Goal: Task Accomplishment & Management: Complete application form

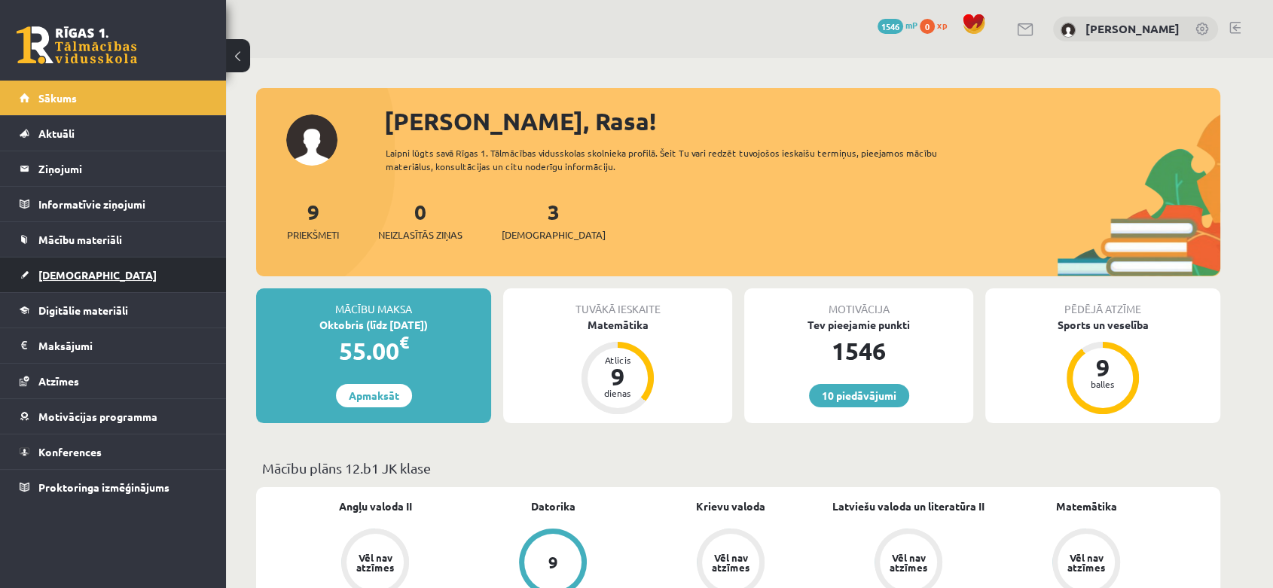
click at [96, 264] on link "[DEMOGRAPHIC_DATA]" at bounding box center [114, 275] width 188 height 35
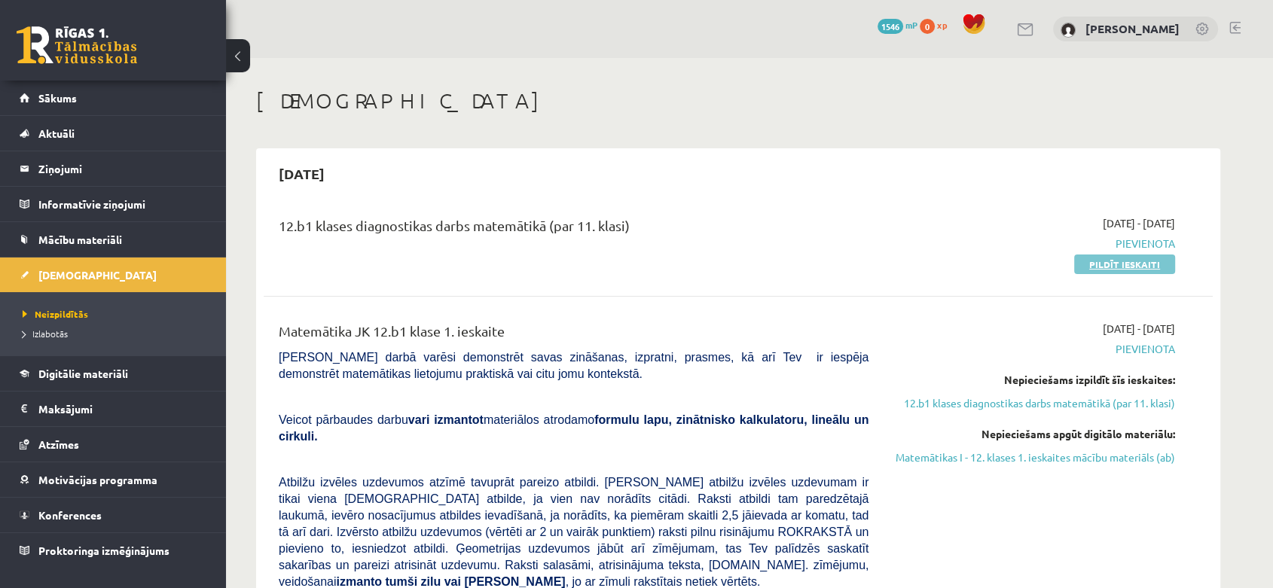
click at [1134, 261] on link "Pildīt ieskaiti" at bounding box center [1124, 265] width 101 height 20
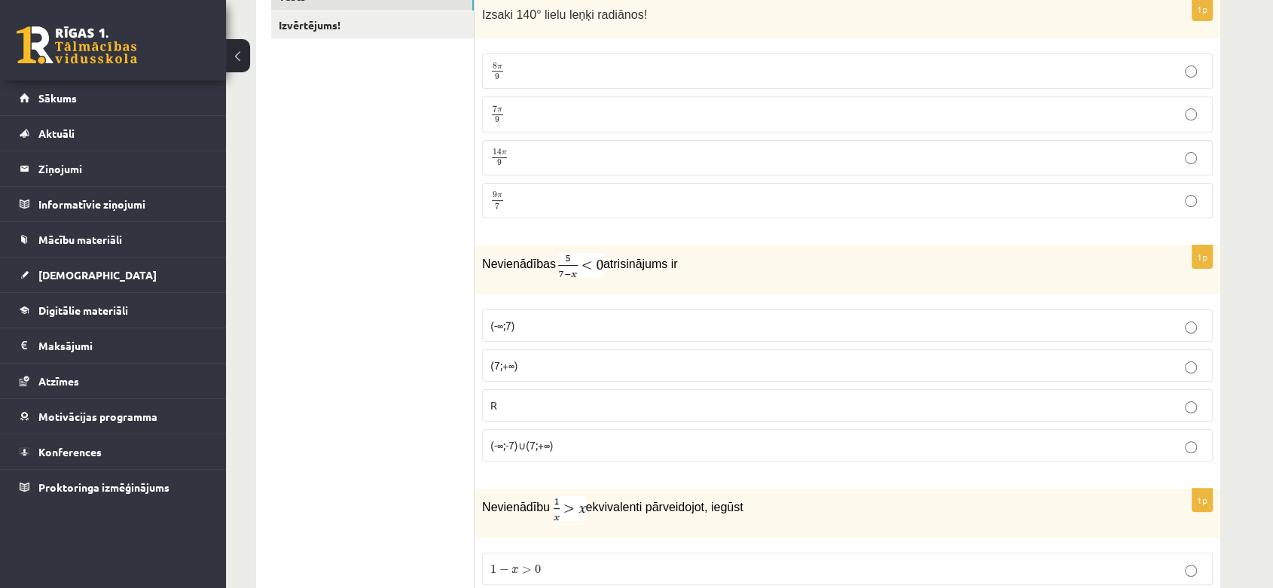
scroll to position [254, 0]
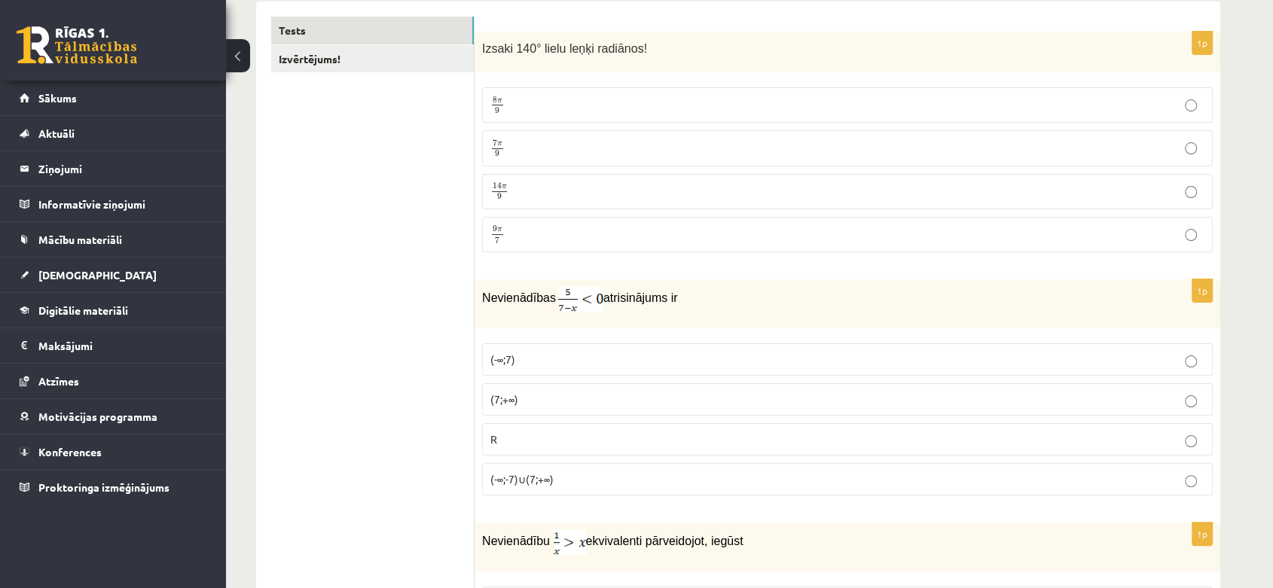
click at [1048, 139] on p "7 π 9 7 π 9" at bounding box center [847, 148] width 714 height 19
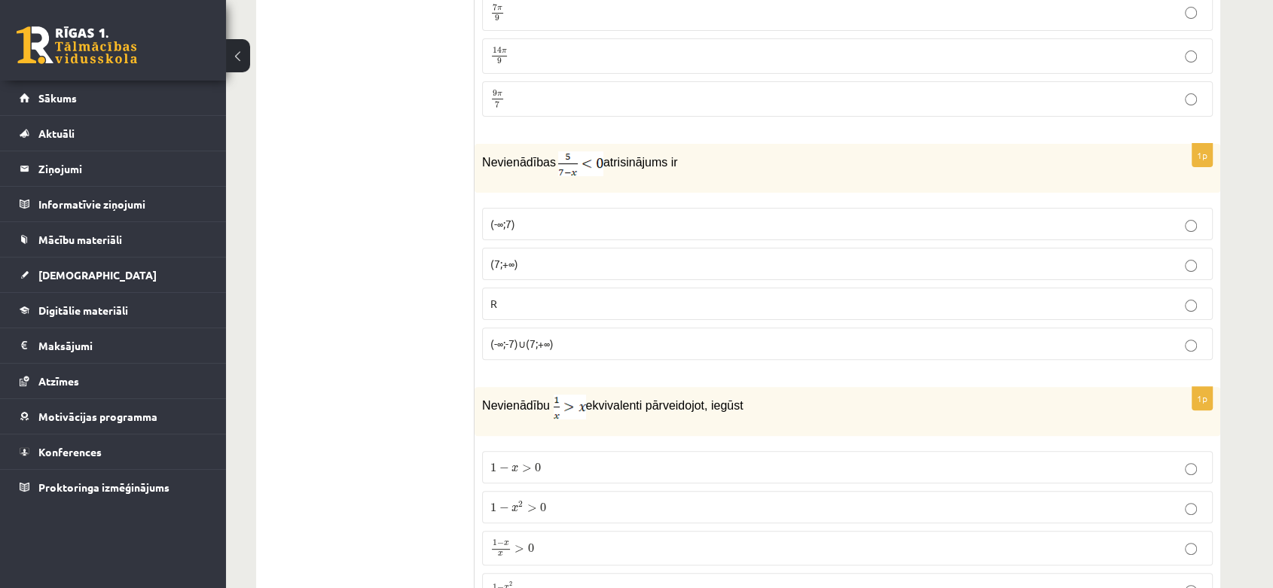
scroll to position [532, 0]
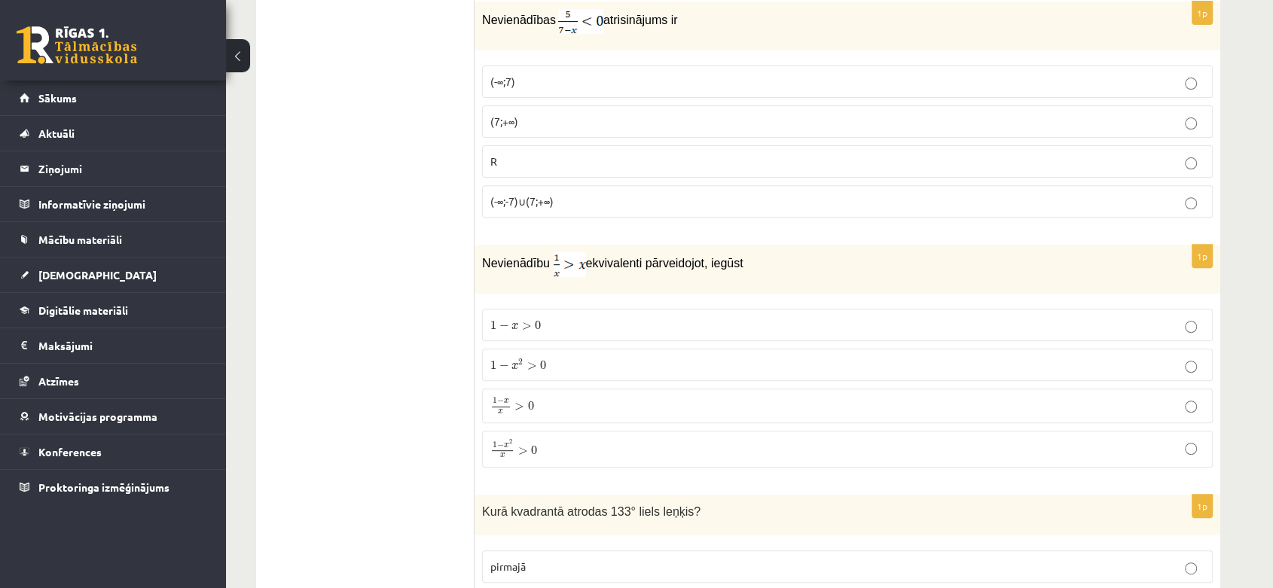
click at [1002, 208] on label "(-∞;-7)∪(7;+∞)" at bounding box center [847, 201] width 731 height 32
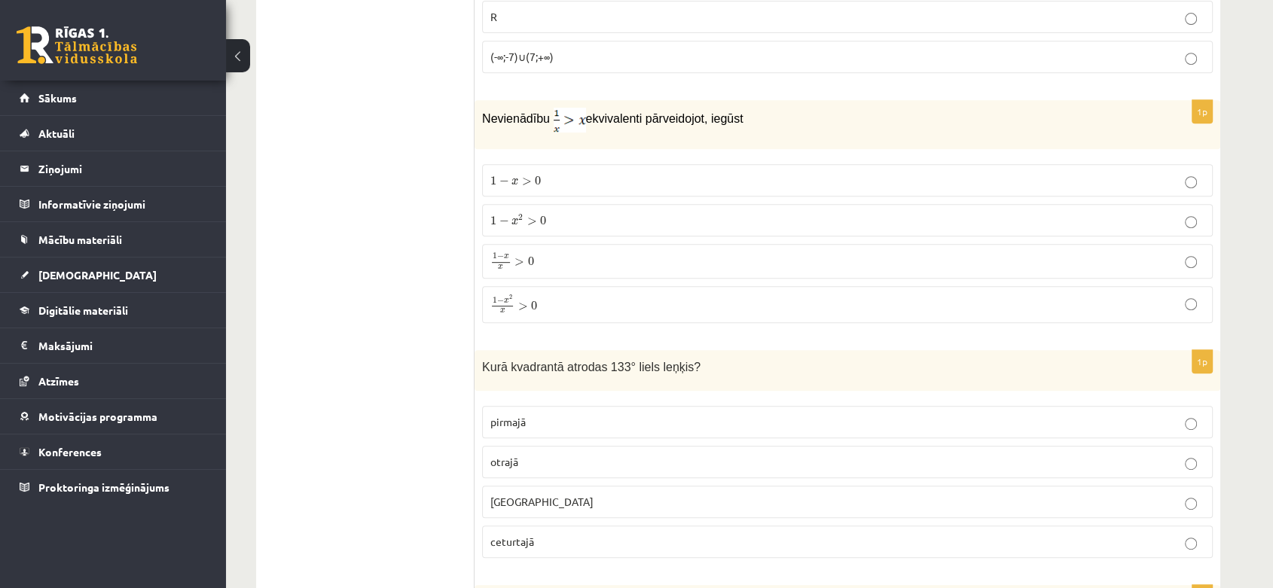
scroll to position [320, 0]
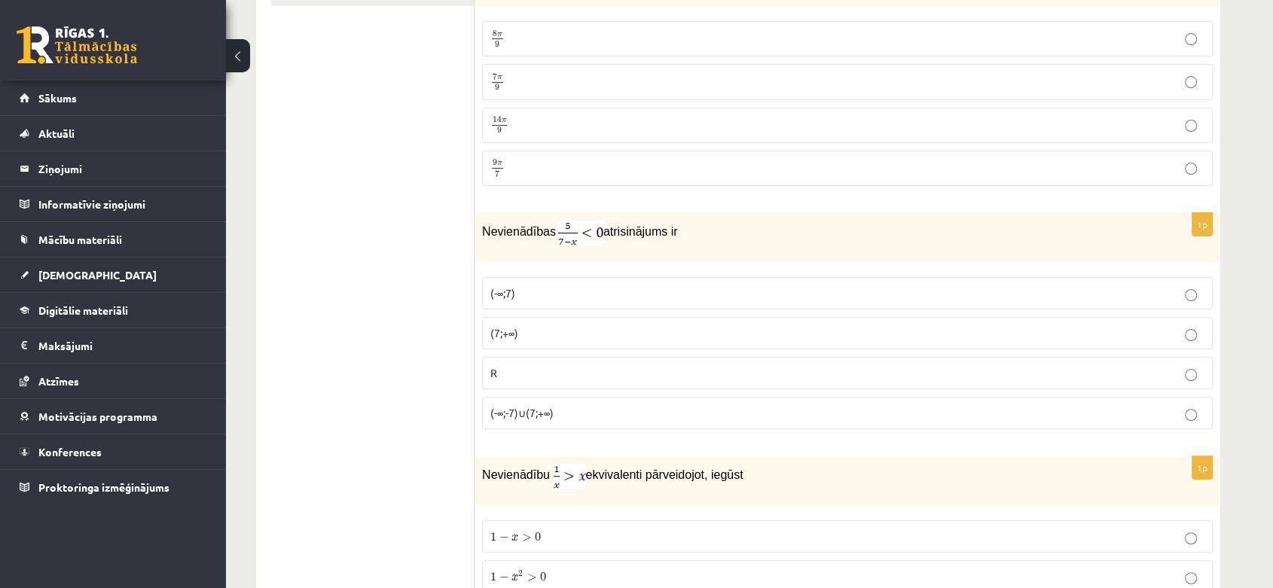
click at [1157, 411] on p "(-∞;-7)∪(7;+∞)" at bounding box center [847, 413] width 714 height 16
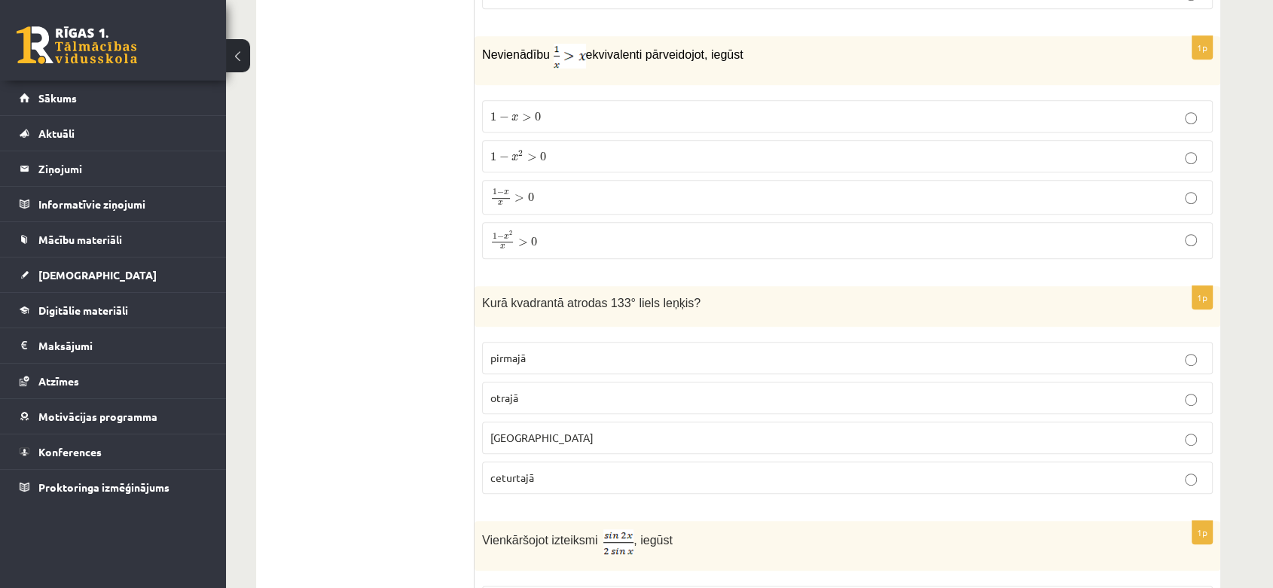
scroll to position [750, 0]
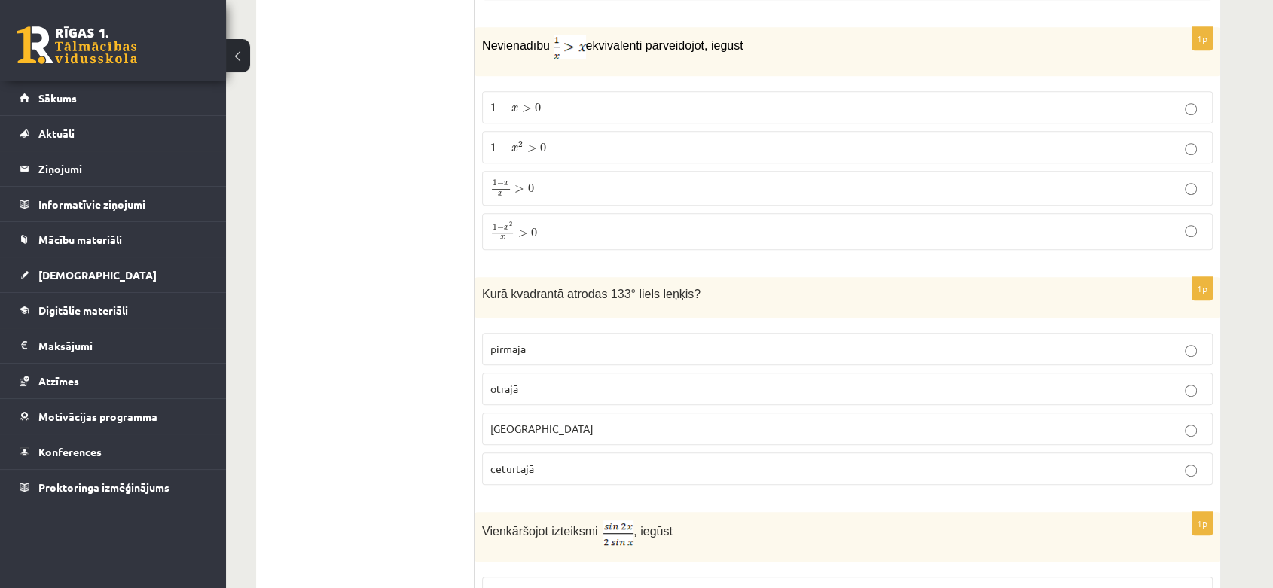
click at [880, 396] on label "otrajā" at bounding box center [847, 389] width 731 height 32
click at [834, 222] on p "1 − x 2 x > 0 1 − x 2 x > 0" at bounding box center [847, 231] width 714 height 20
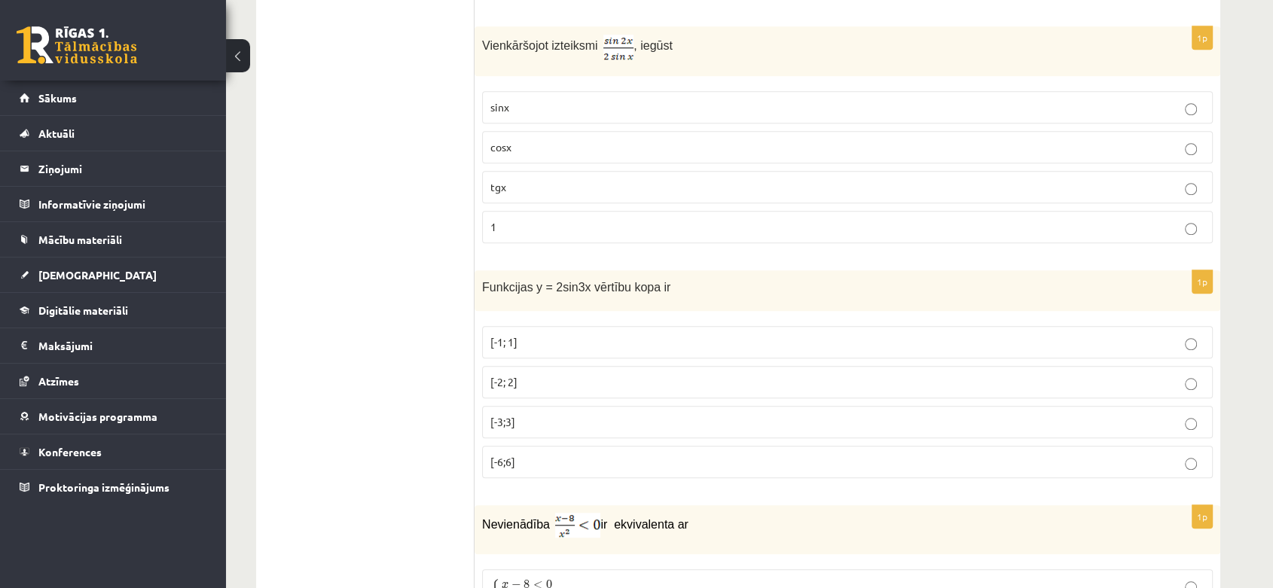
scroll to position [1255, 0]
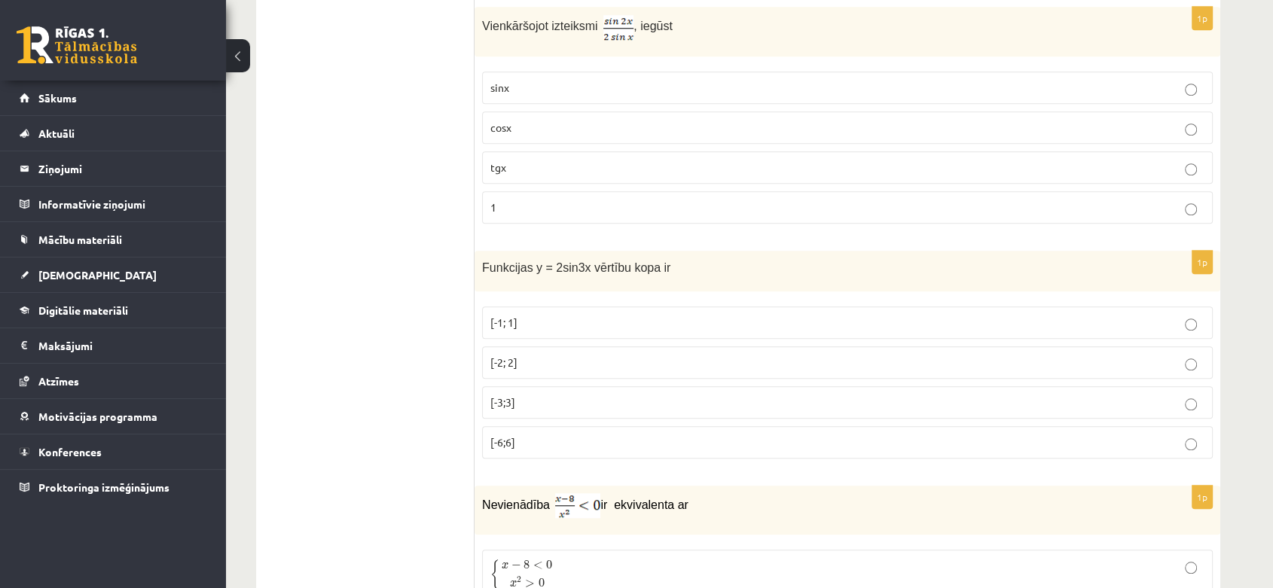
click at [741, 124] on p "cosx" at bounding box center [847, 128] width 714 height 16
click at [605, 355] on p "[-2; 2]" at bounding box center [847, 363] width 714 height 16
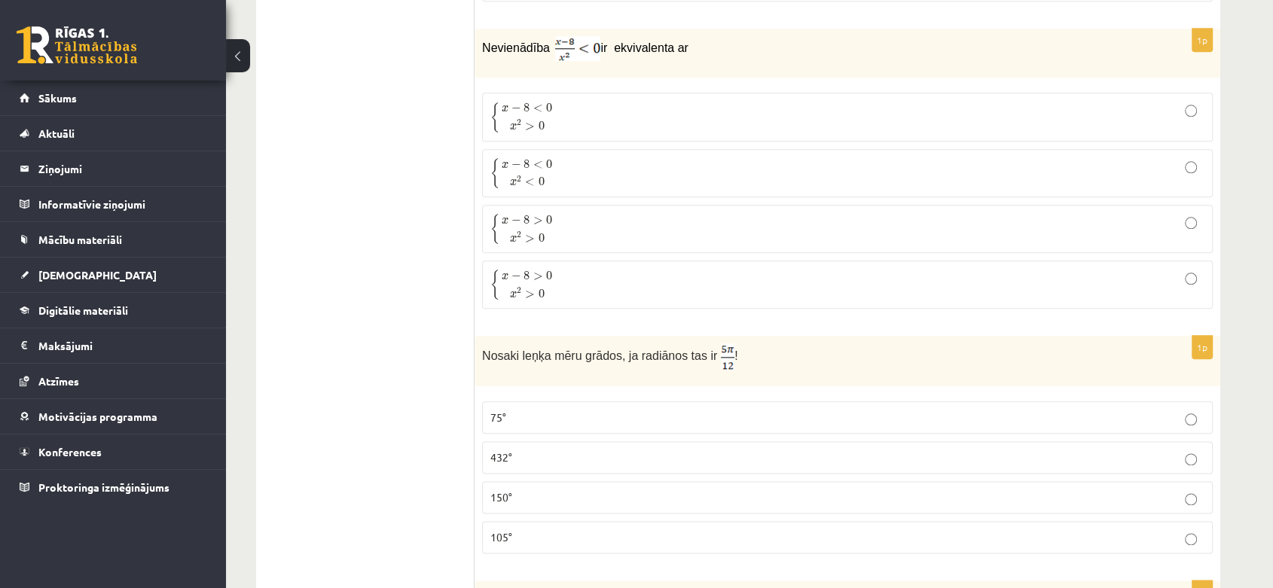
scroll to position [1723, 0]
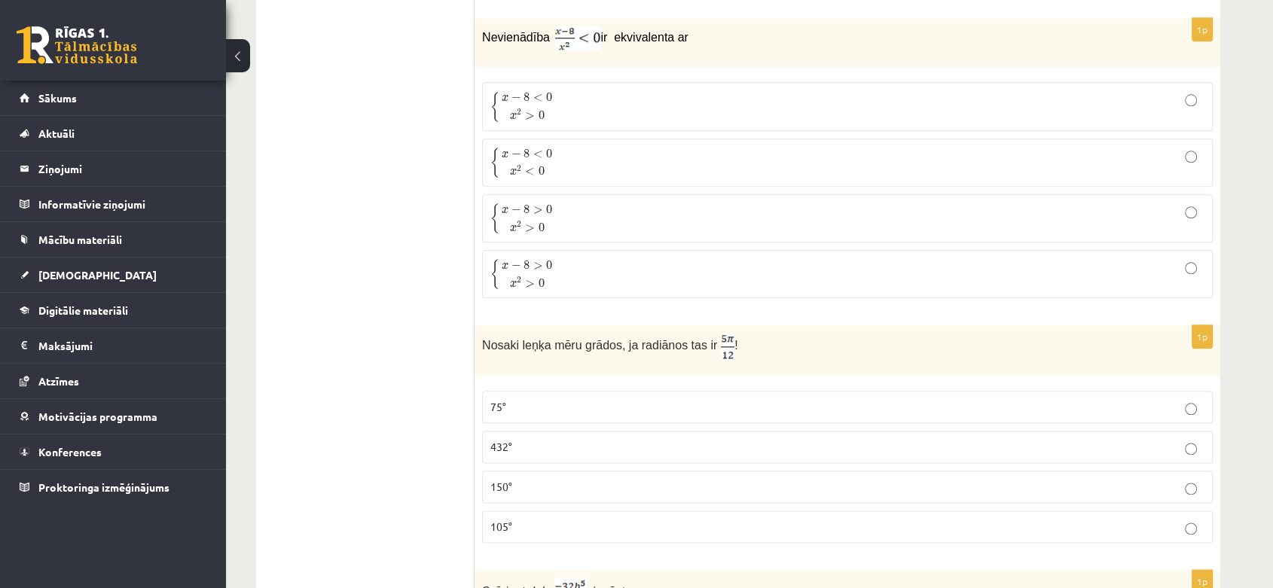
click at [642, 400] on p "75°" at bounding box center [847, 407] width 714 height 16
click at [735, 104] on p "{ x − 8 < 0 x 2 > 0 { x − 8 < 0 x 2 > 0" at bounding box center [847, 106] width 714 height 32
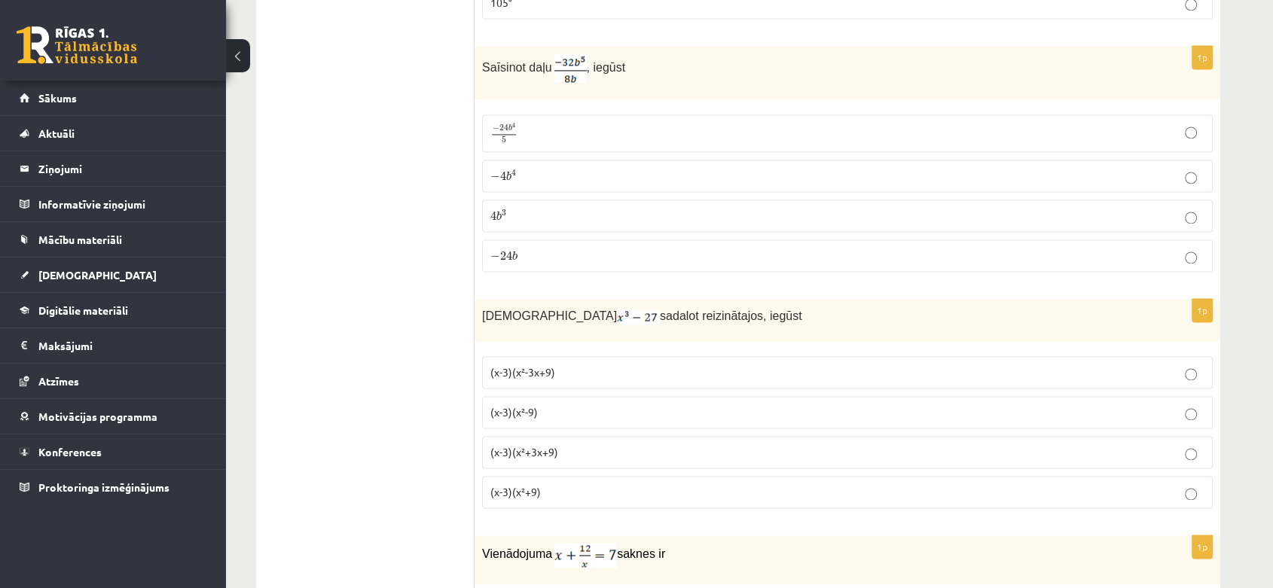
scroll to position [2256, 0]
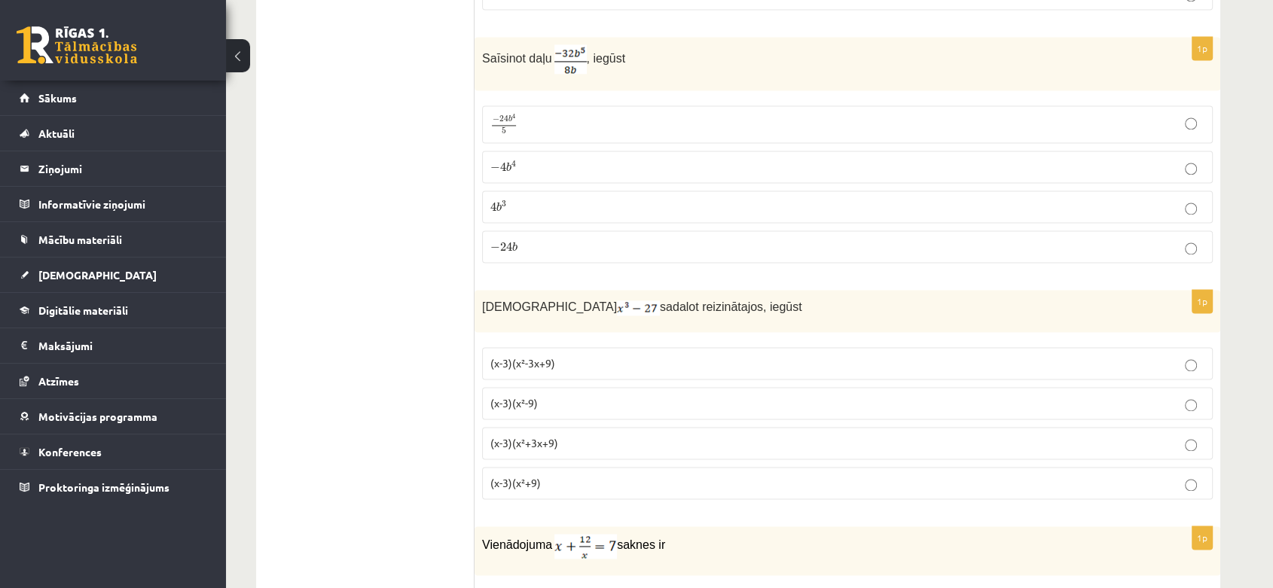
click at [808, 142] on fieldset "− 24 b 4 5 − 24 b 4 5 − 4 b 4 − 4 b 4 4 b 3 4 b 3 − 24 b − 24 b" at bounding box center [847, 183] width 731 height 170
click at [808, 151] on label "− 4 b 4 − 4 b 4" at bounding box center [847, 167] width 731 height 32
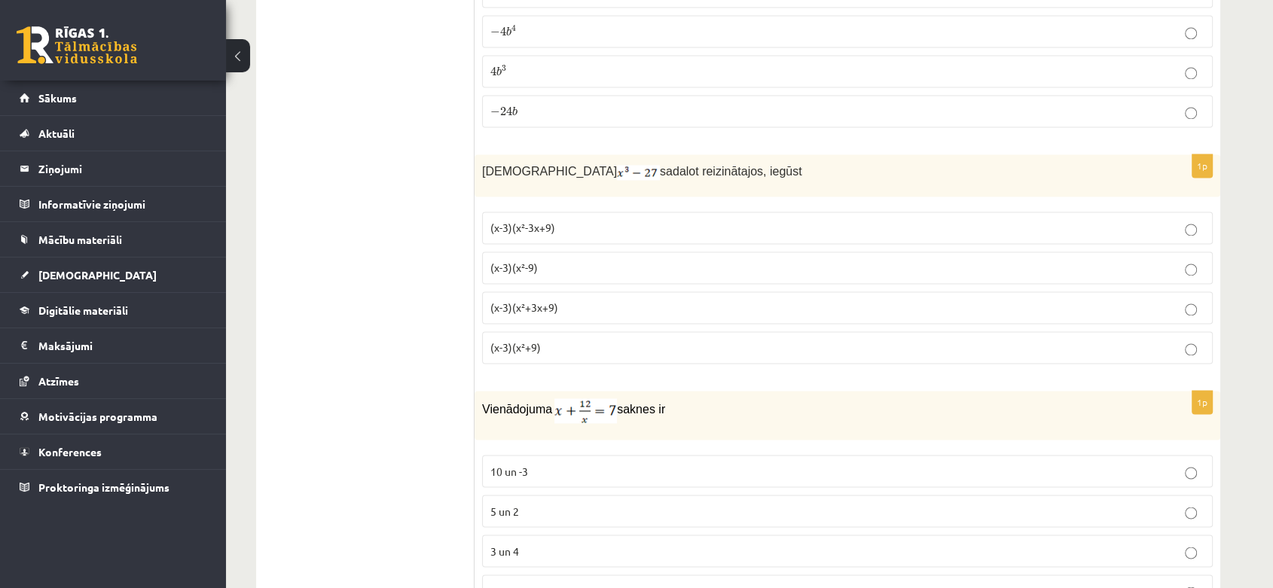
scroll to position [2411, 0]
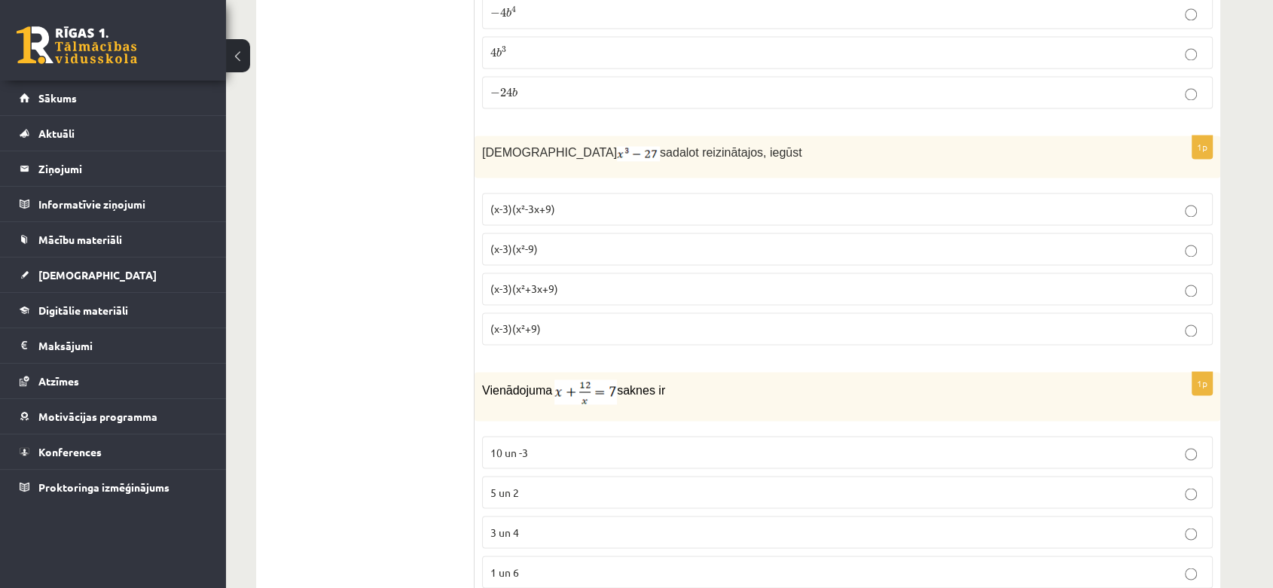
click at [582, 273] on label "(x-3)(x²+3x+9)" at bounding box center [847, 289] width 731 height 32
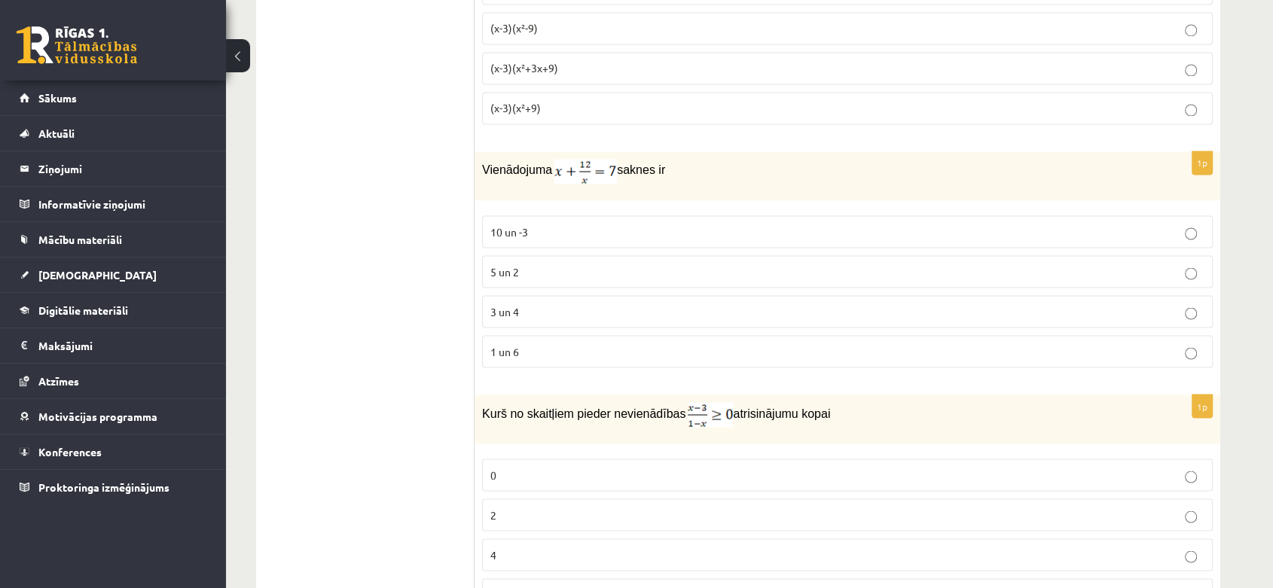
scroll to position [2659, 0]
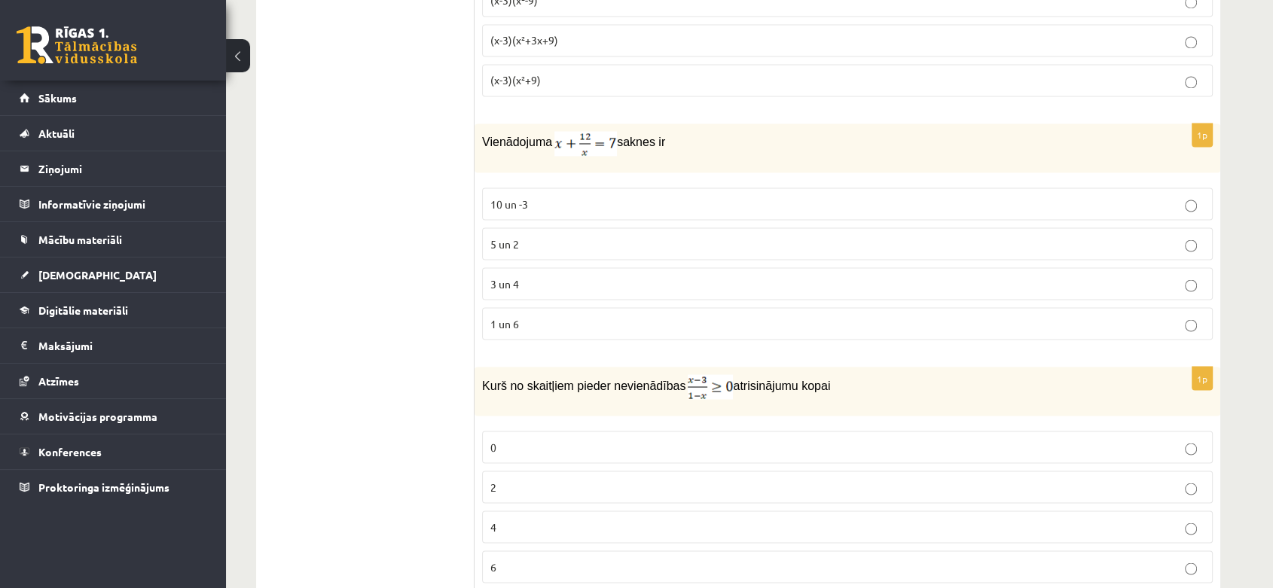
click at [661, 281] on p "3 un 4" at bounding box center [847, 284] width 714 height 16
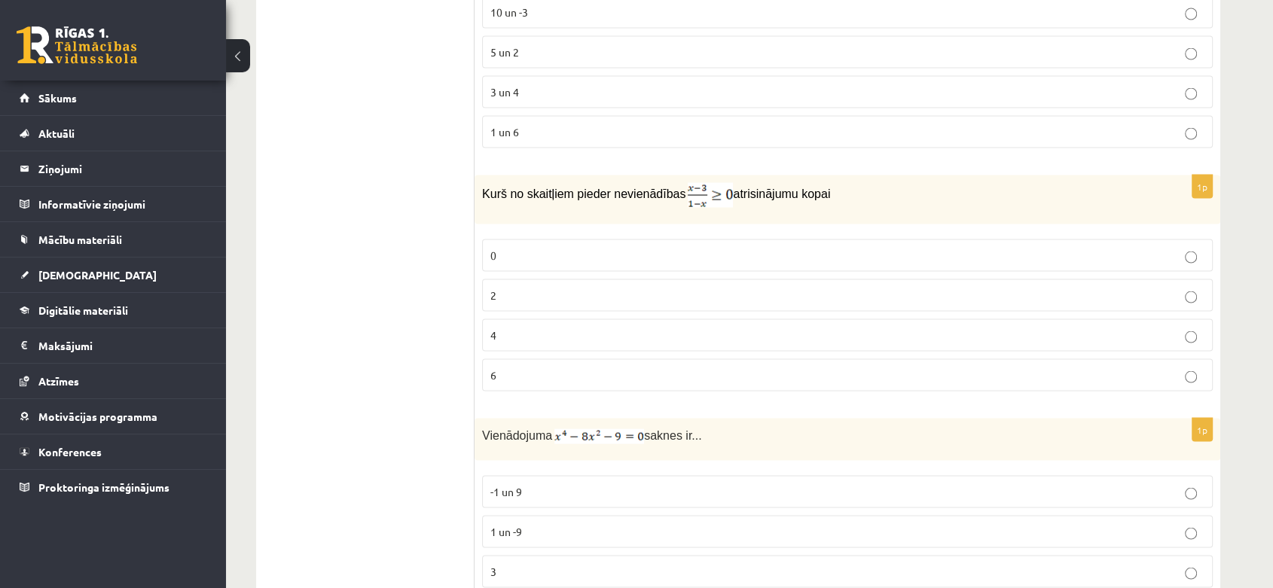
scroll to position [2871, 0]
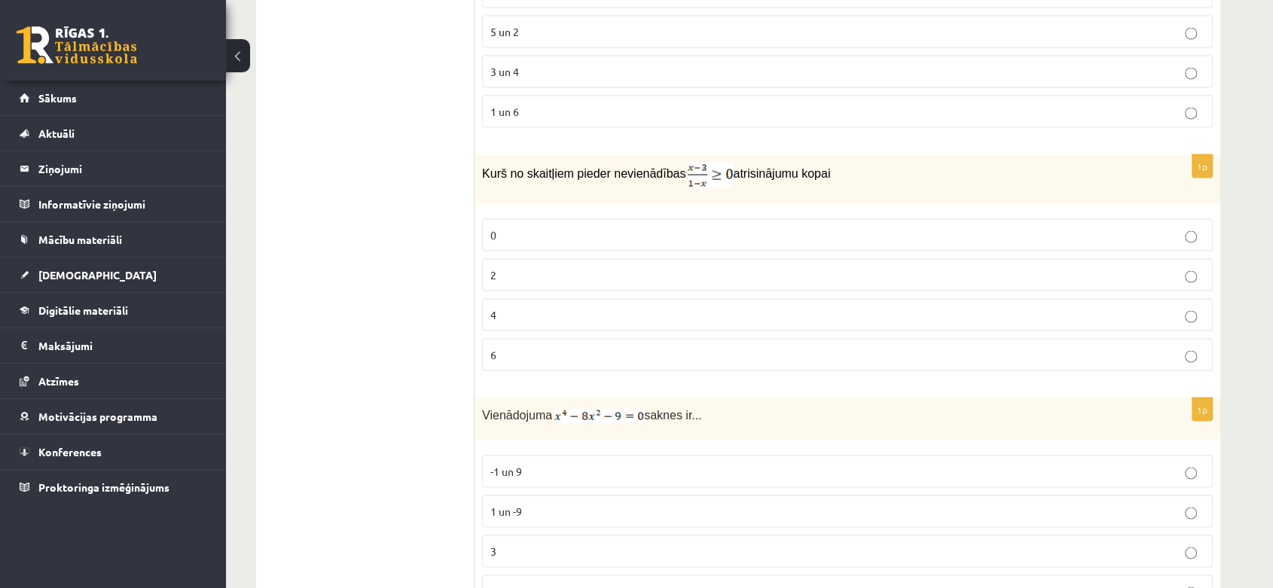
click at [701, 267] on p "2" at bounding box center [847, 275] width 714 height 16
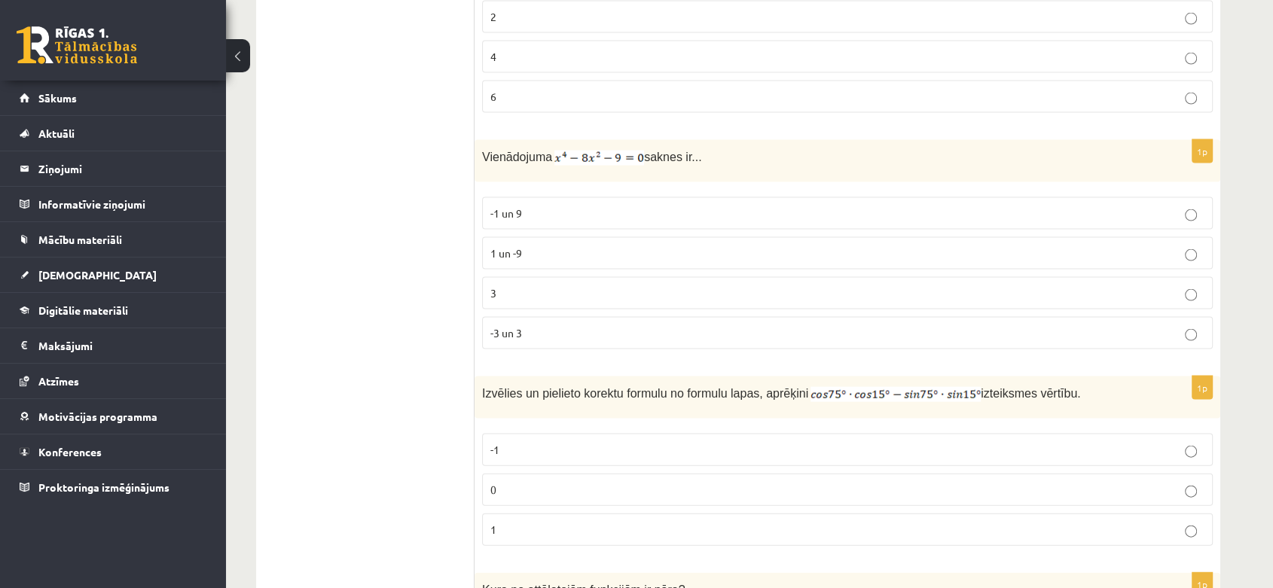
click at [1093, 325] on p "-3 un 3" at bounding box center [847, 333] width 714 height 16
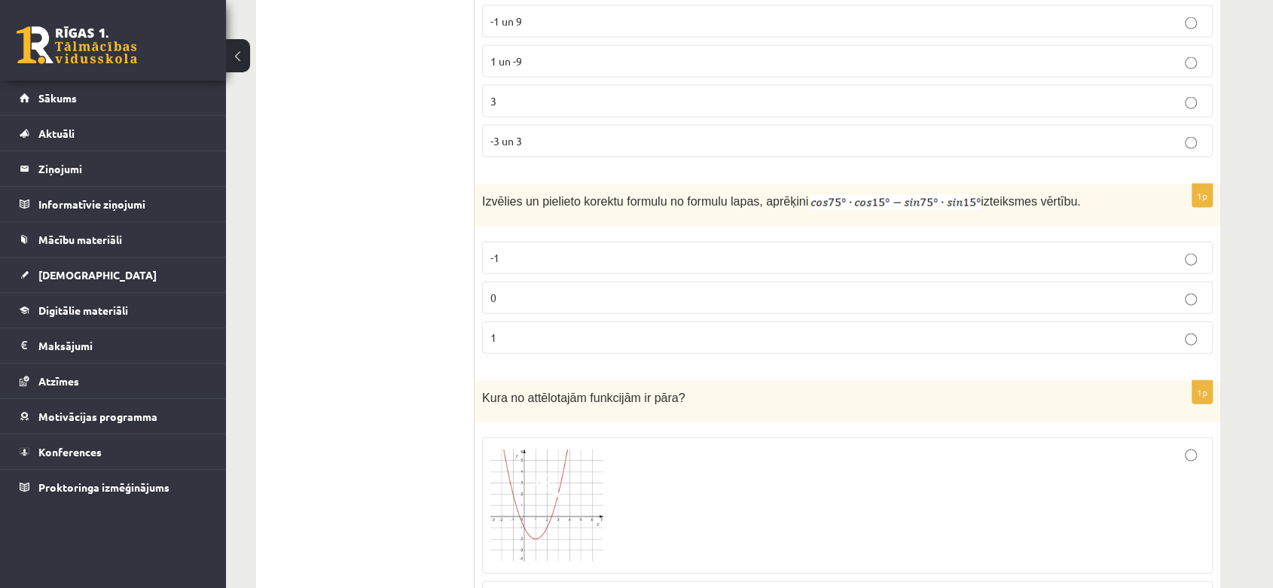
scroll to position [3340, 0]
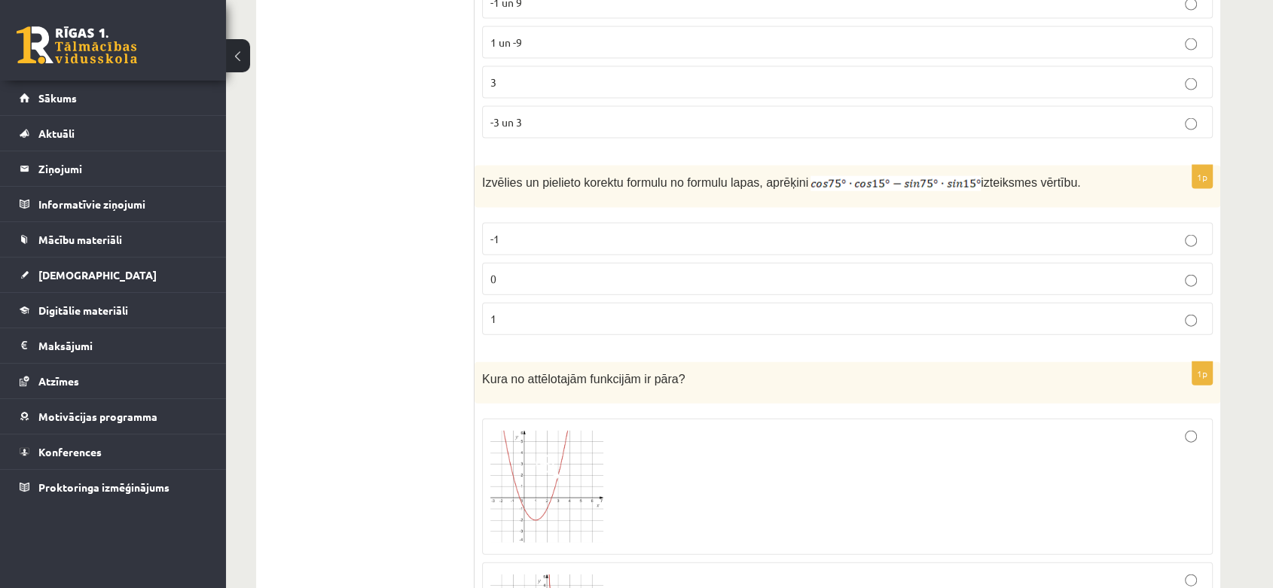
click at [841, 223] on label "-1" at bounding box center [847, 239] width 731 height 32
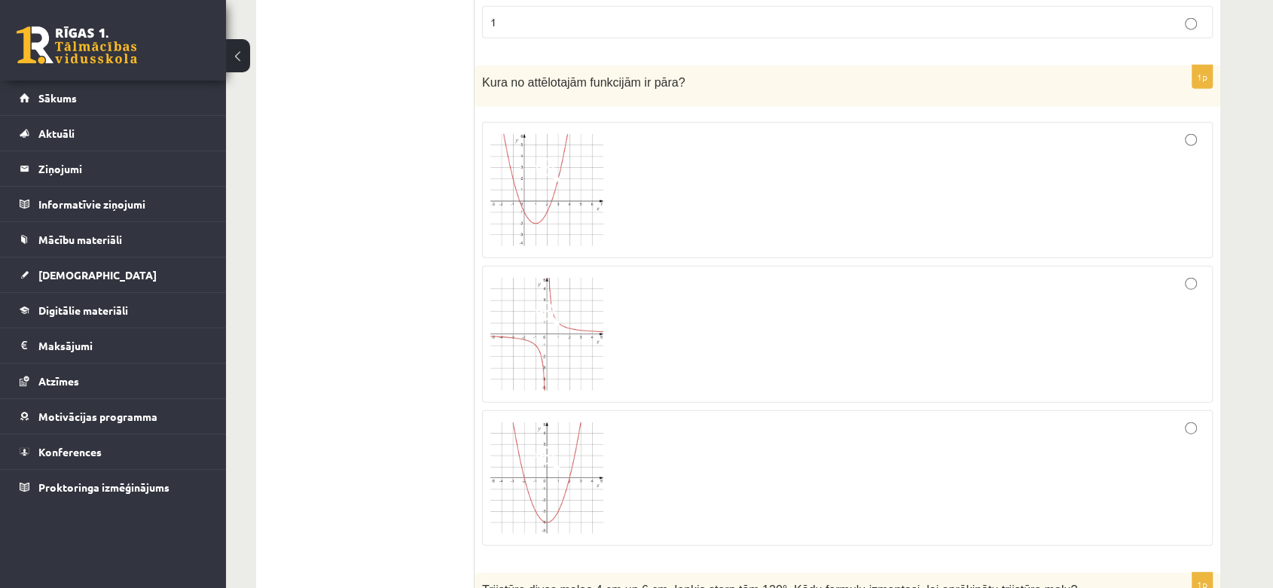
scroll to position [3628, 0]
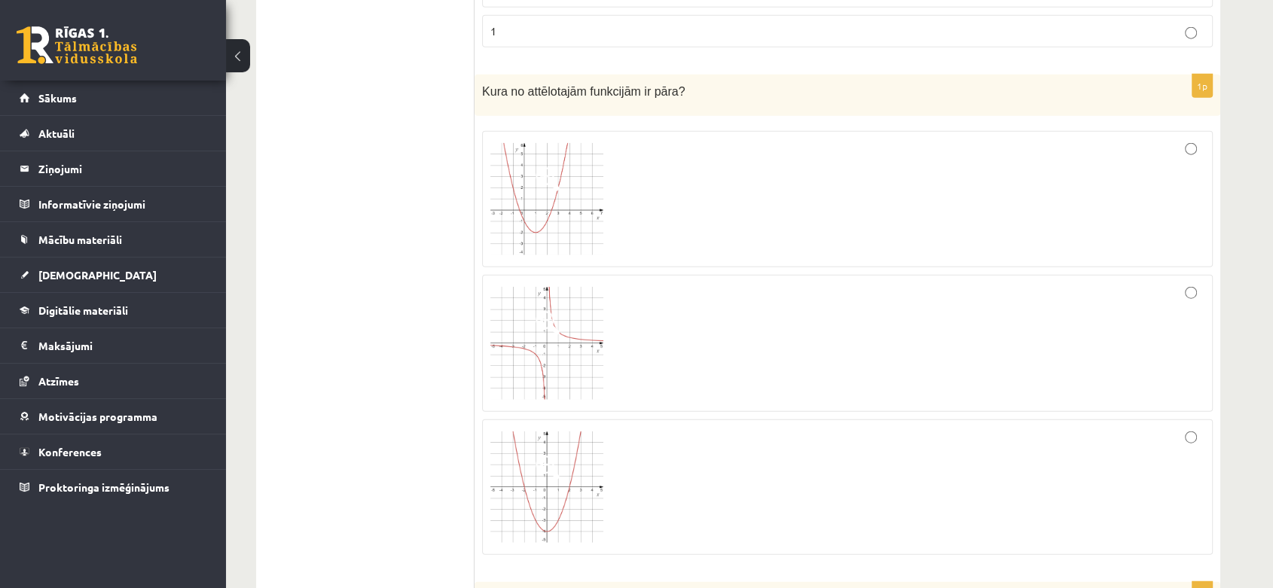
click at [1152, 490] on div at bounding box center [847, 487] width 714 height 119
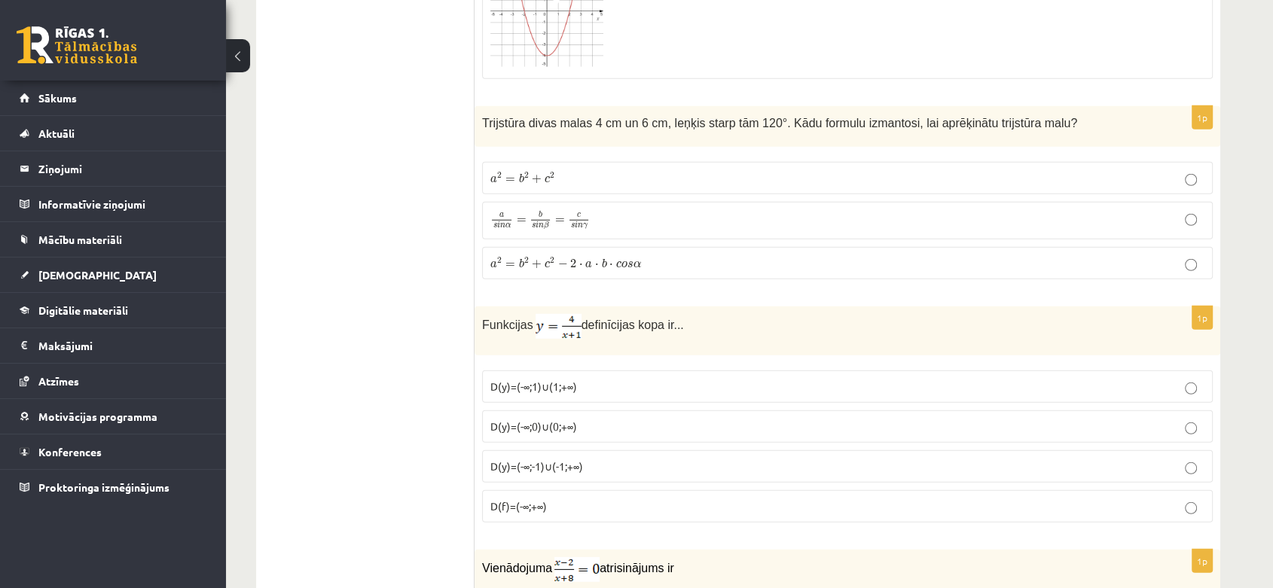
scroll to position [4114, 0]
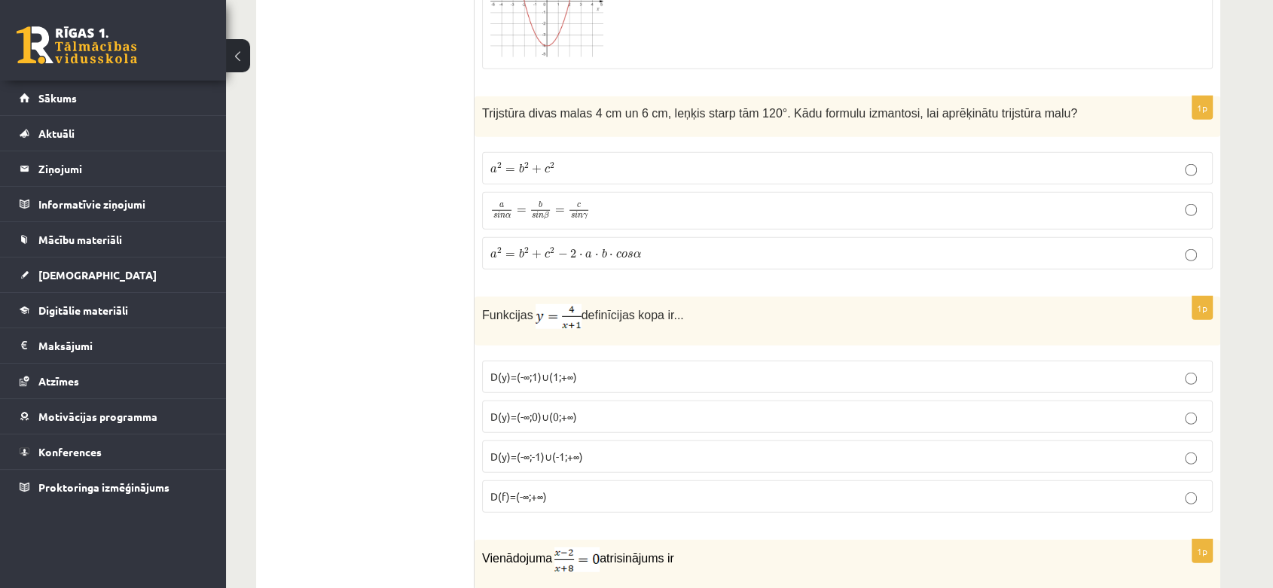
click at [745, 246] on p "a 2 = b 2 + c 2 − 2 ⋅ a ⋅ b ⋅ c o s α a 2 = b 2 + c 2 − 2 ⋅ a ⋅ b ⋅ c o s α" at bounding box center [847, 254] width 714 height 16
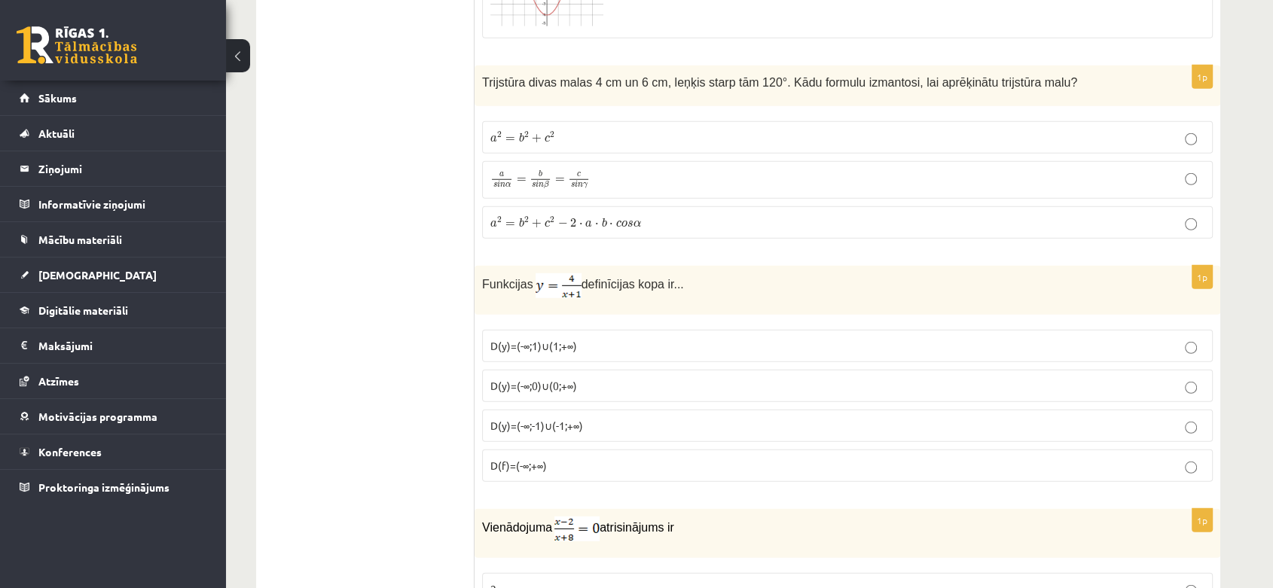
scroll to position [4154, 0]
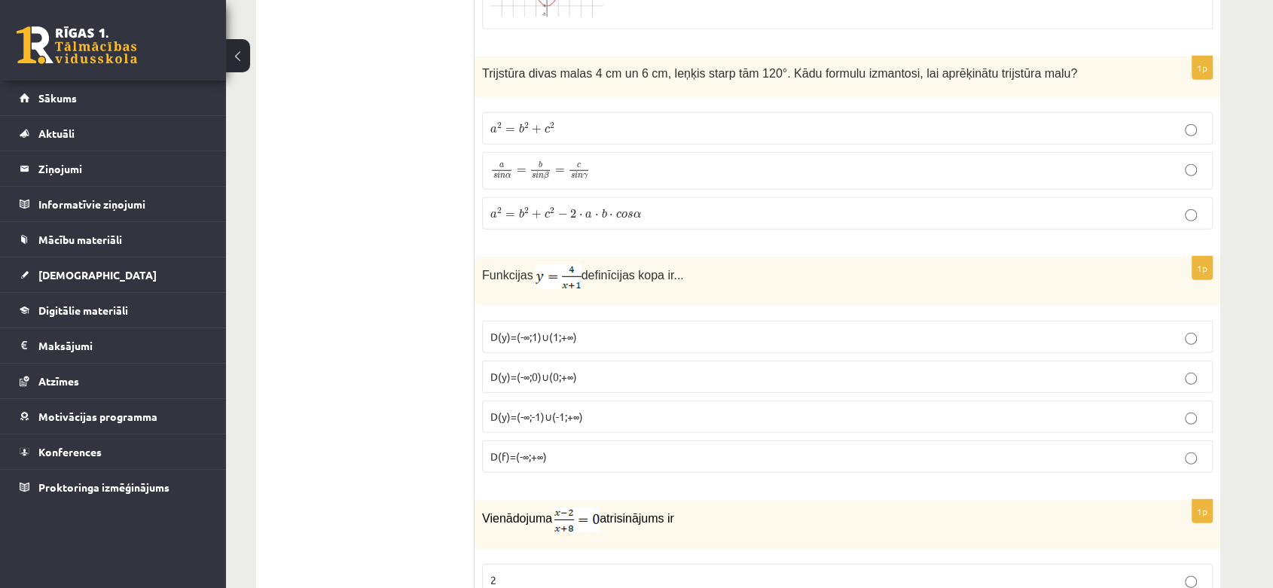
click at [653, 409] on p "D(y)=(-∞;-1)∪(-1;+∞)" at bounding box center [847, 417] width 714 height 16
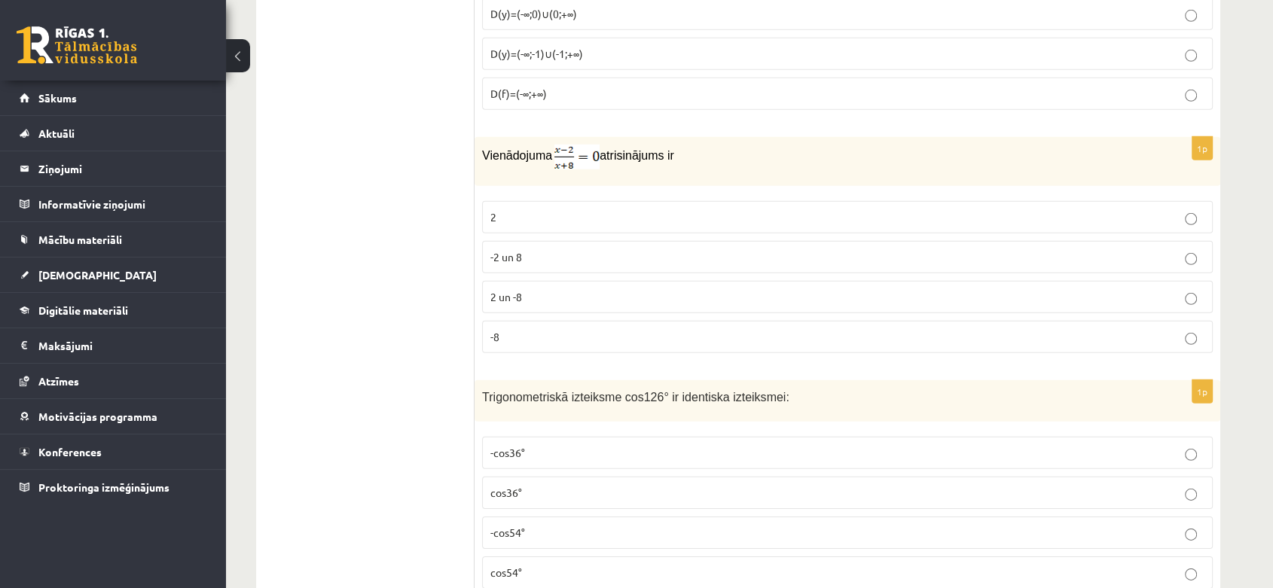
scroll to position [4527, 0]
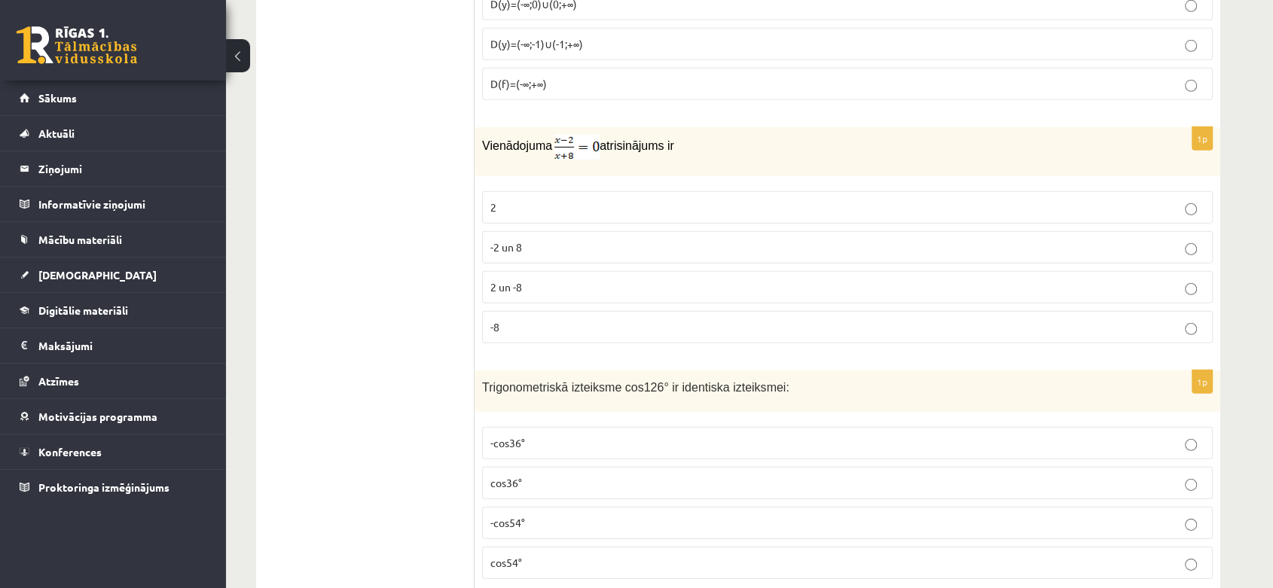
click at [673, 207] on label "2" at bounding box center [847, 207] width 731 height 32
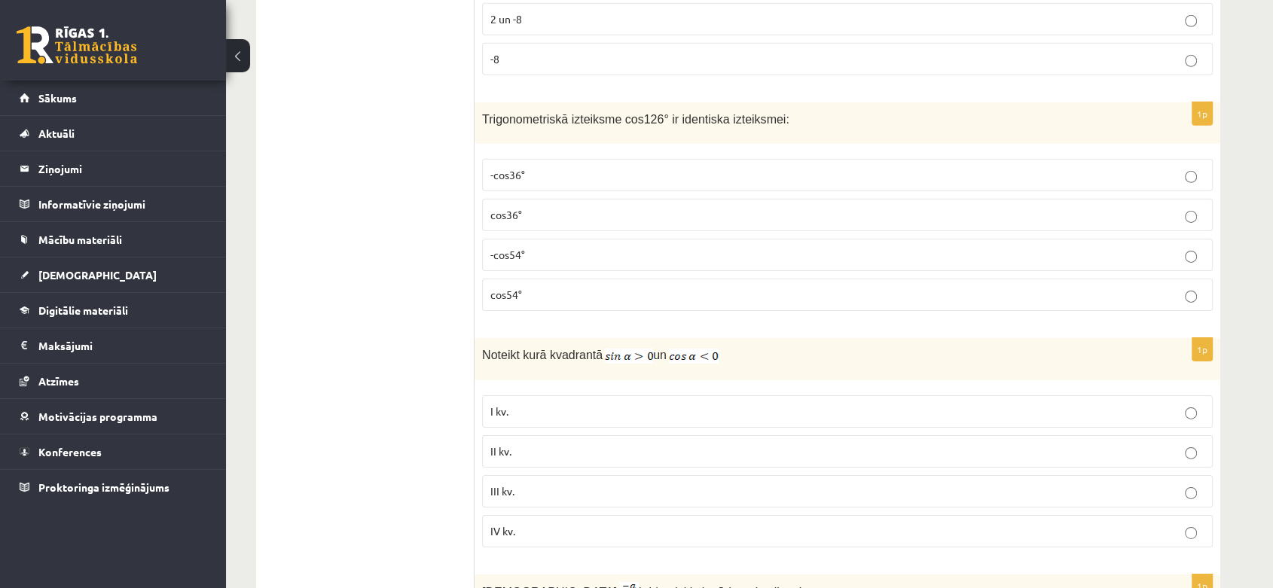
scroll to position [4824, 0]
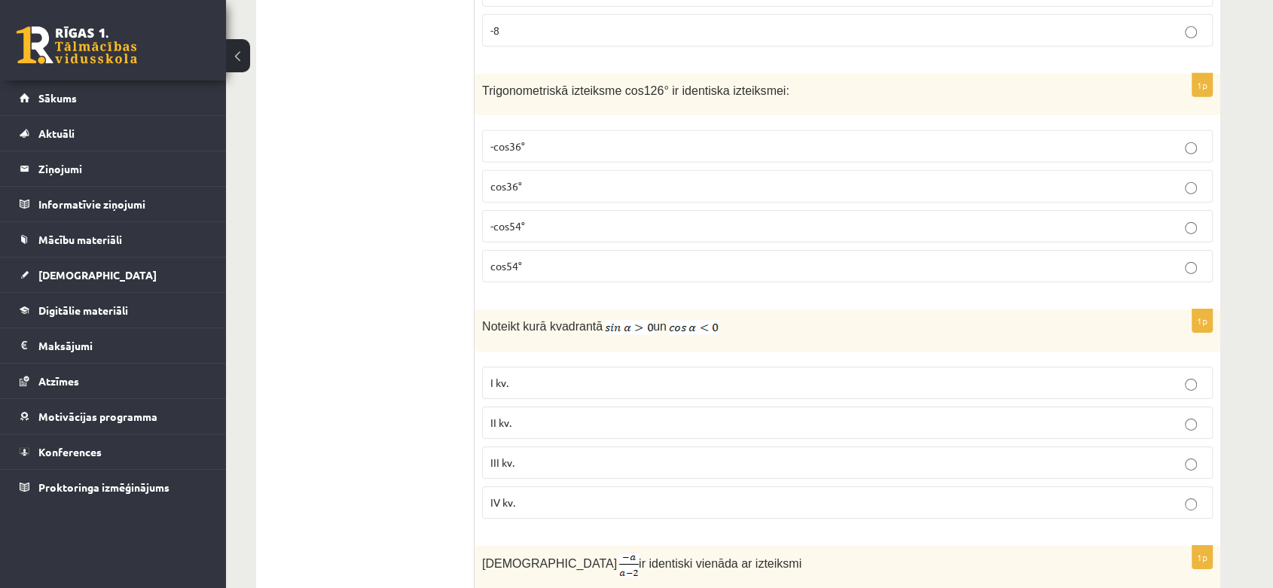
click at [507, 210] on label "-cos54°" at bounding box center [847, 226] width 731 height 32
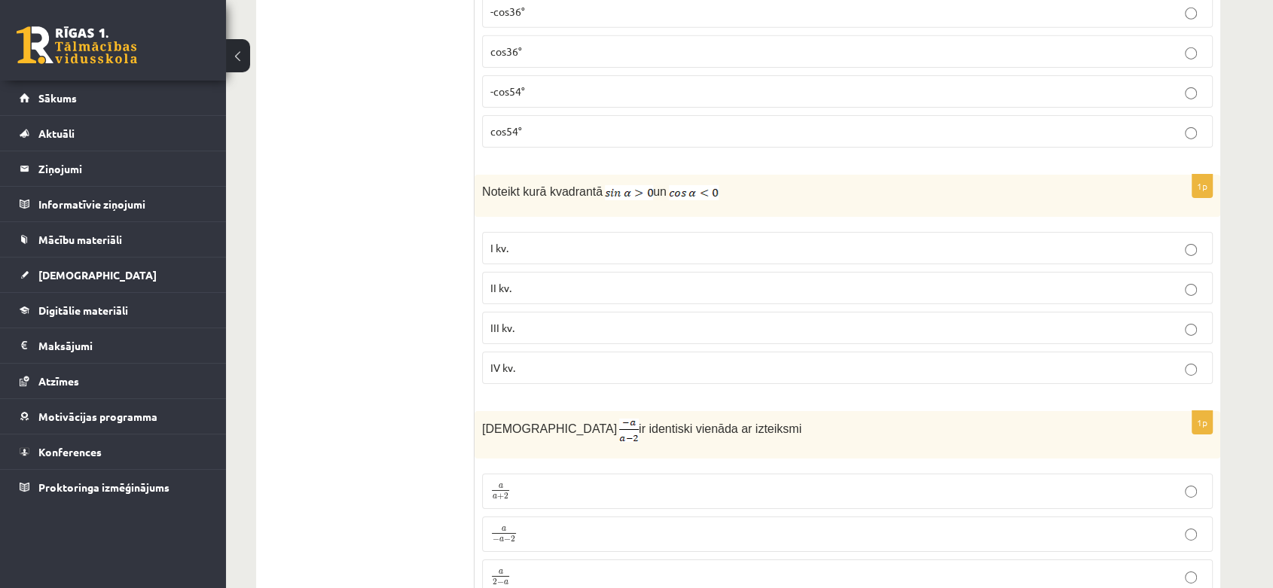
scroll to position [4978, 0]
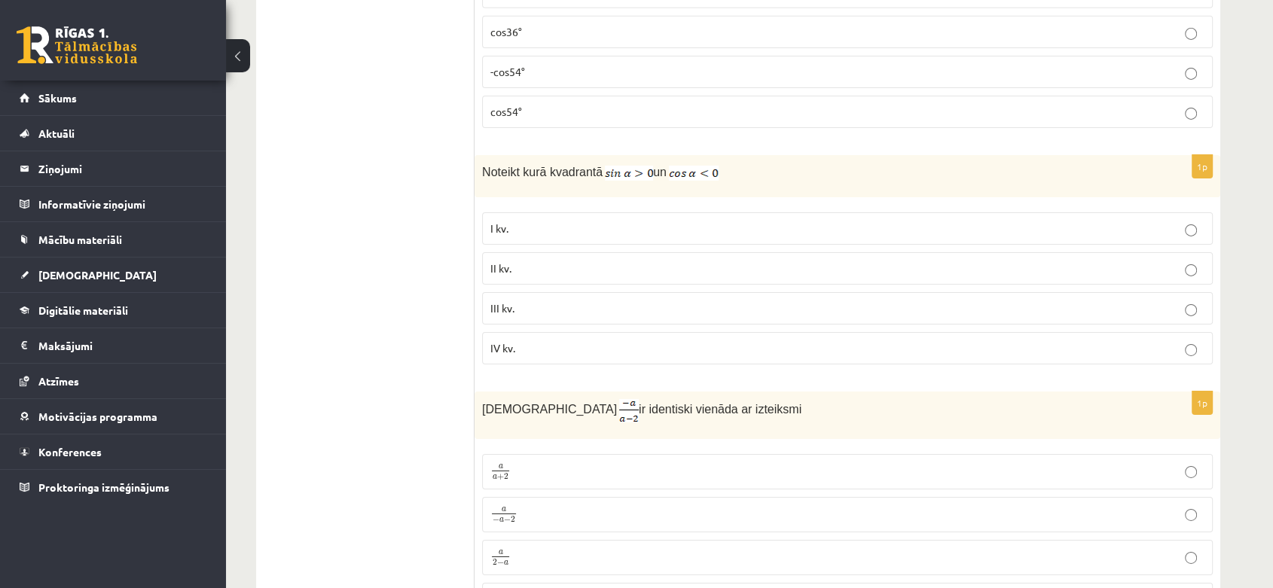
click at [844, 261] on p "II kv." at bounding box center [847, 269] width 714 height 16
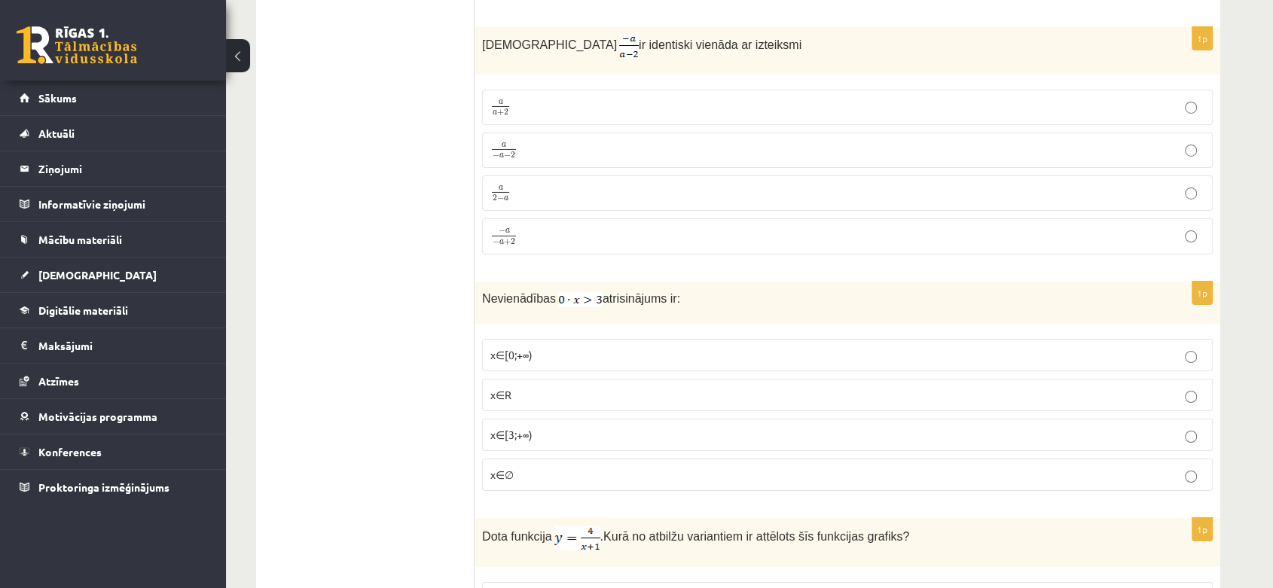
scroll to position [5334, 0]
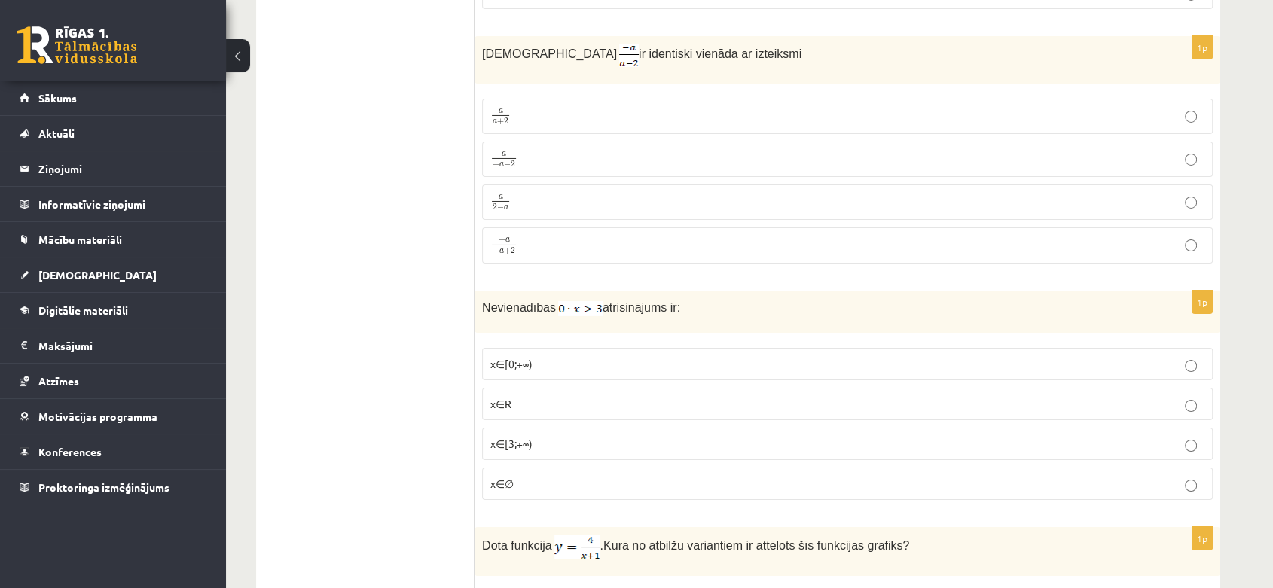
click at [712, 476] on p "x∈∅" at bounding box center [847, 484] width 714 height 16
click at [527, 150] on p "a − a − 2 a − a − 2" at bounding box center [847, 159] width 714 height 19
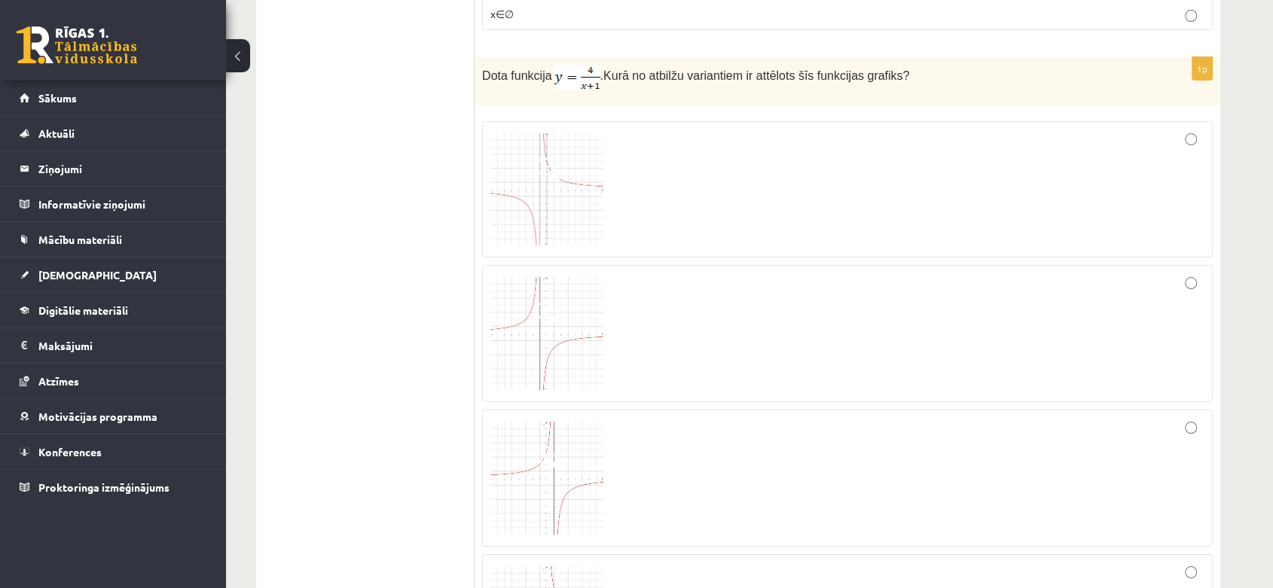
scroll to position [5813, 0]
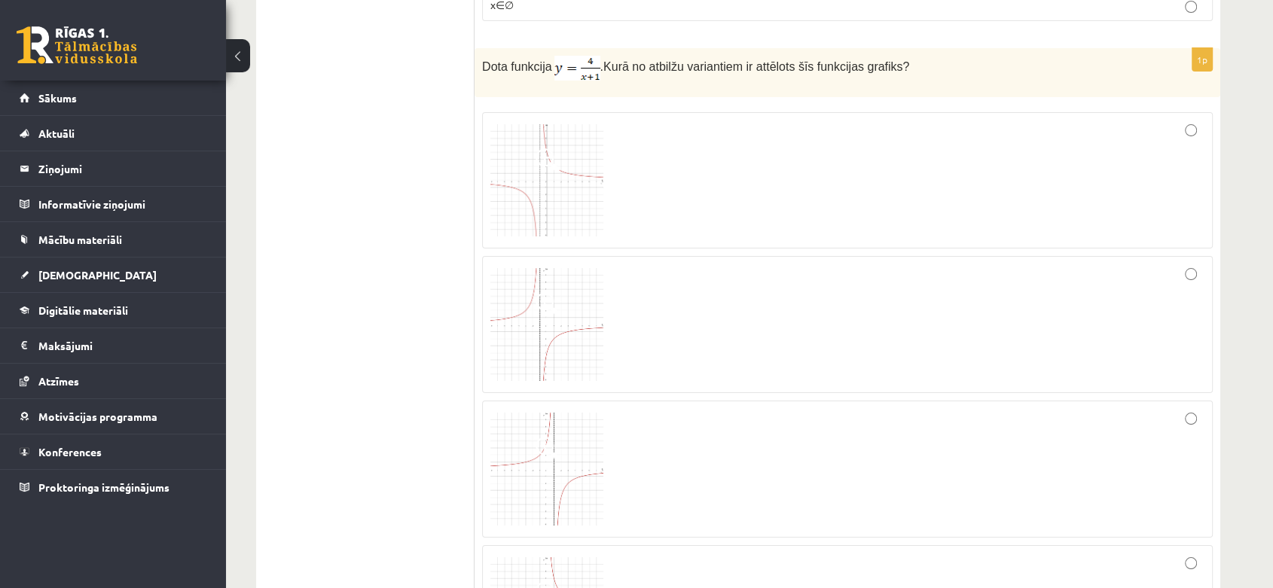
click at [835, 185] on div at bounding box center [847, 181] width 714 height 121
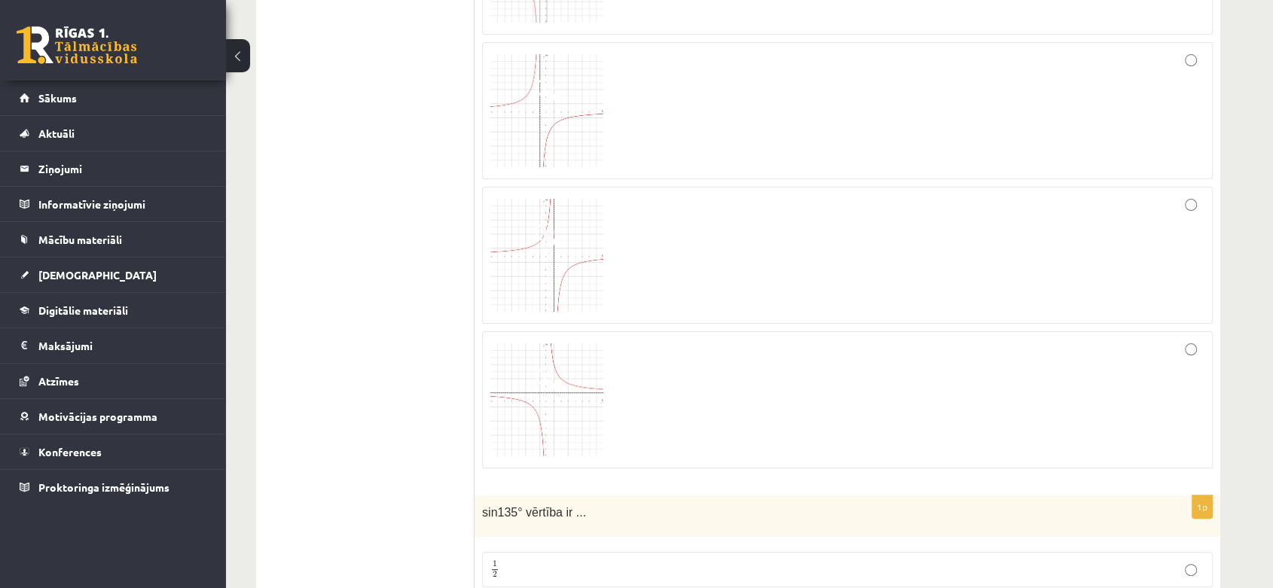
scroll to position [6036, 0]
click at [973, 374] on div at bounding box center [847, 391] width 714 height 121
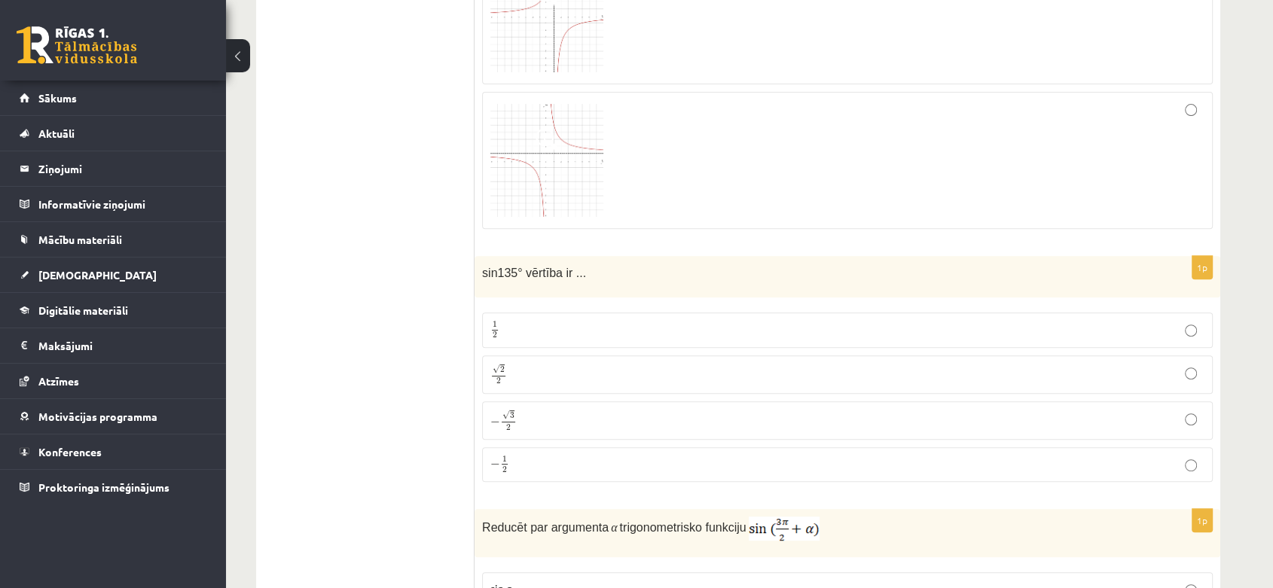
scroll to position [6427, 0]
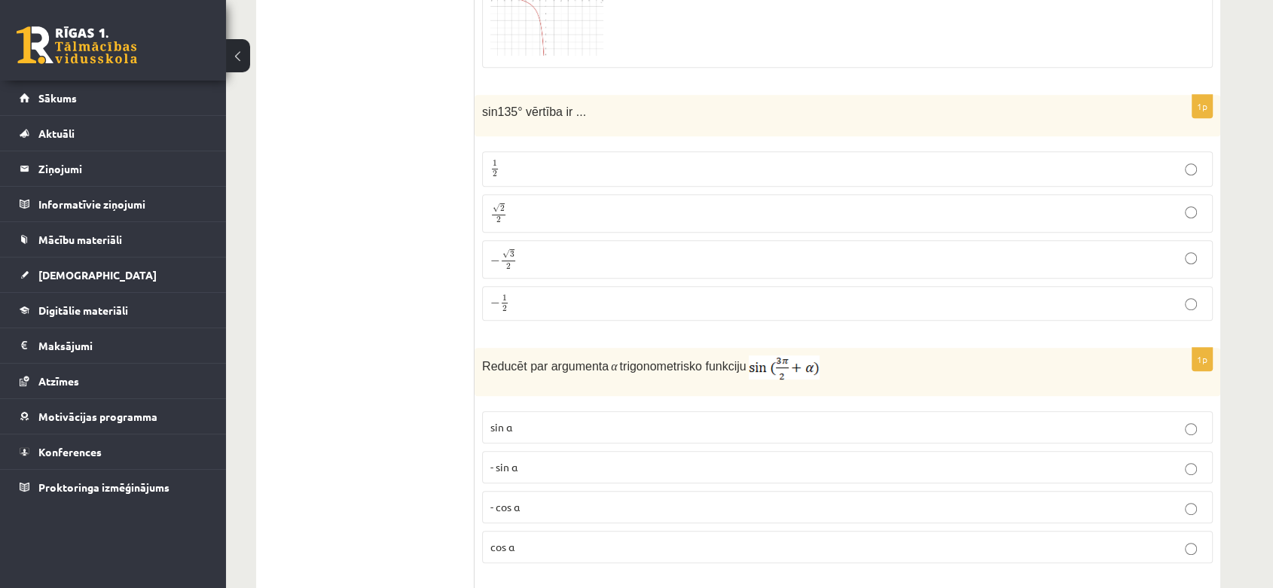
click at [750, 203] on p "√ 2 2 2 2" at bounding box center [847, 214] width 714 height 22
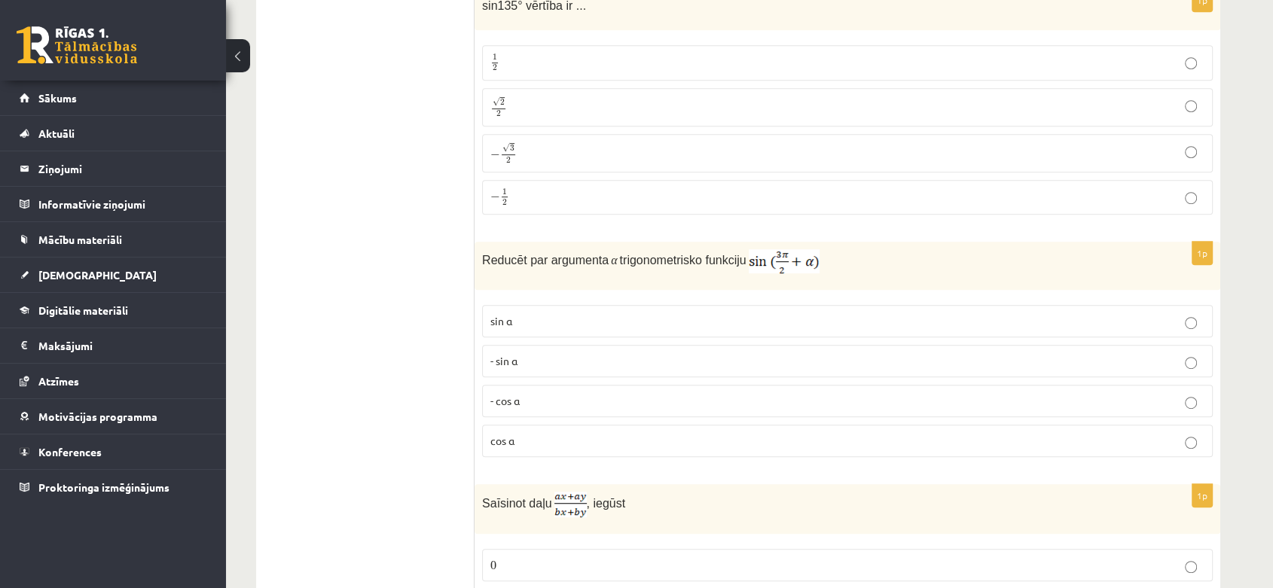
scroll to position [6543, 0]
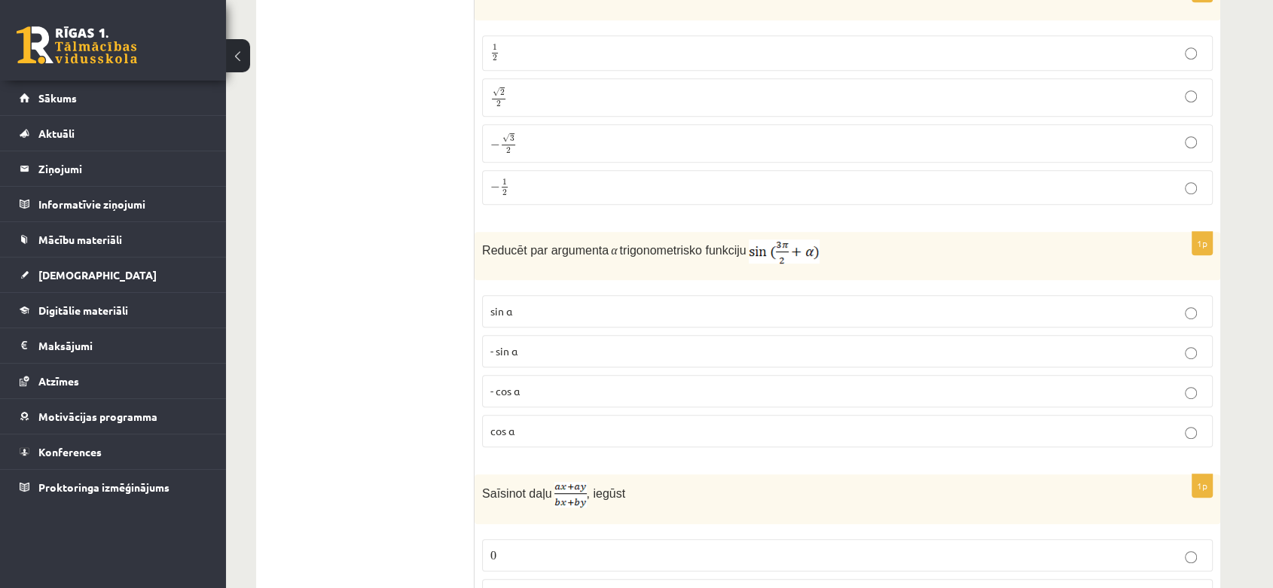
click at [686, 375] on label "- cos ⁡α" at bounding box center [847, 391] width 731 height 32
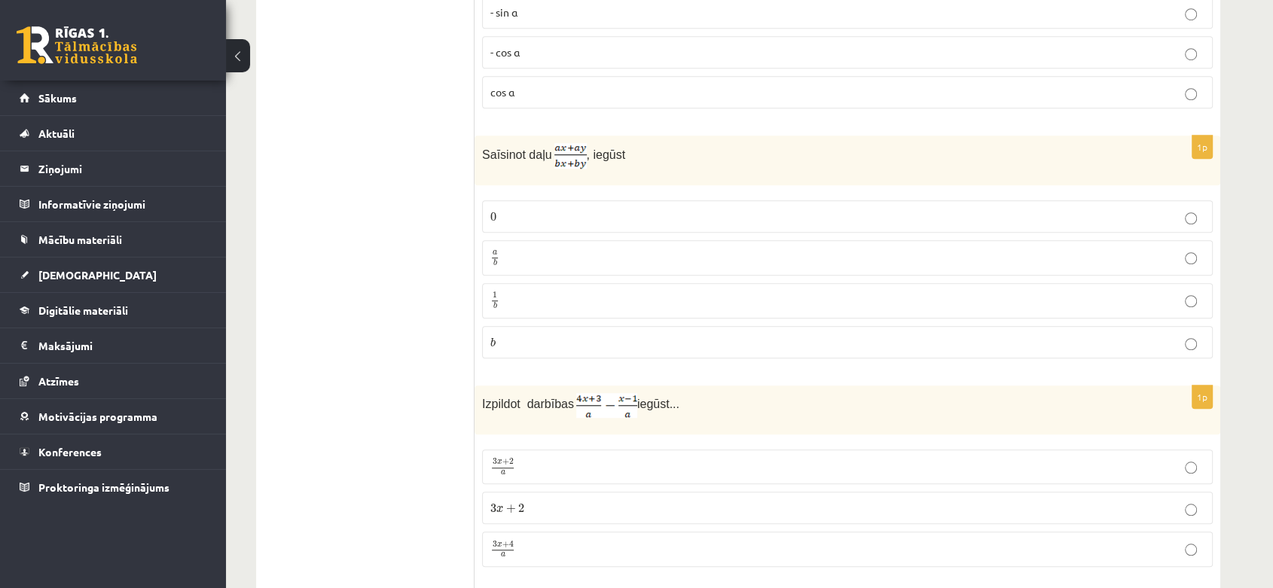
scroll to position [6873, 0]
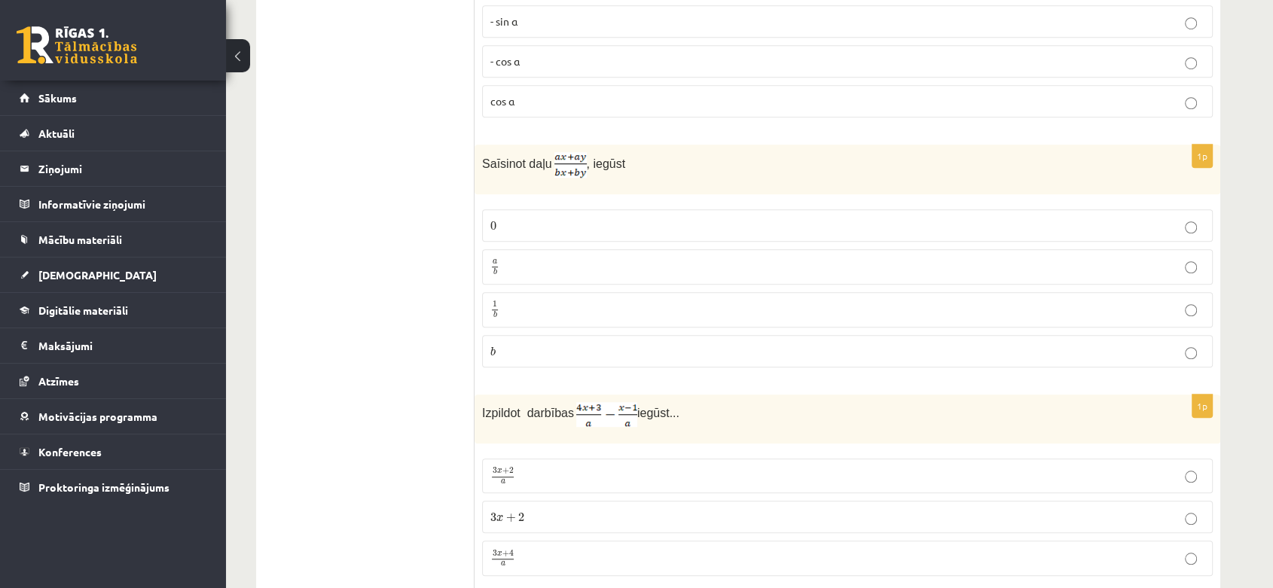
click at [529, 258] on p "a b a b" at bounding box center [847, 267] width 714 height 19
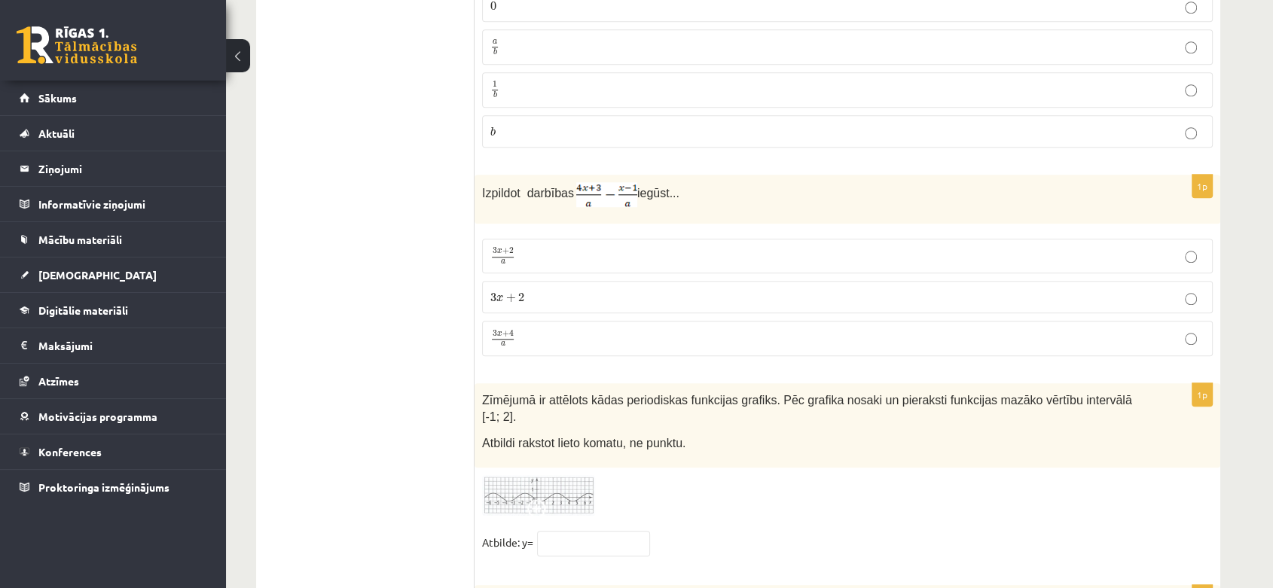
scroll to position [7103, 0]
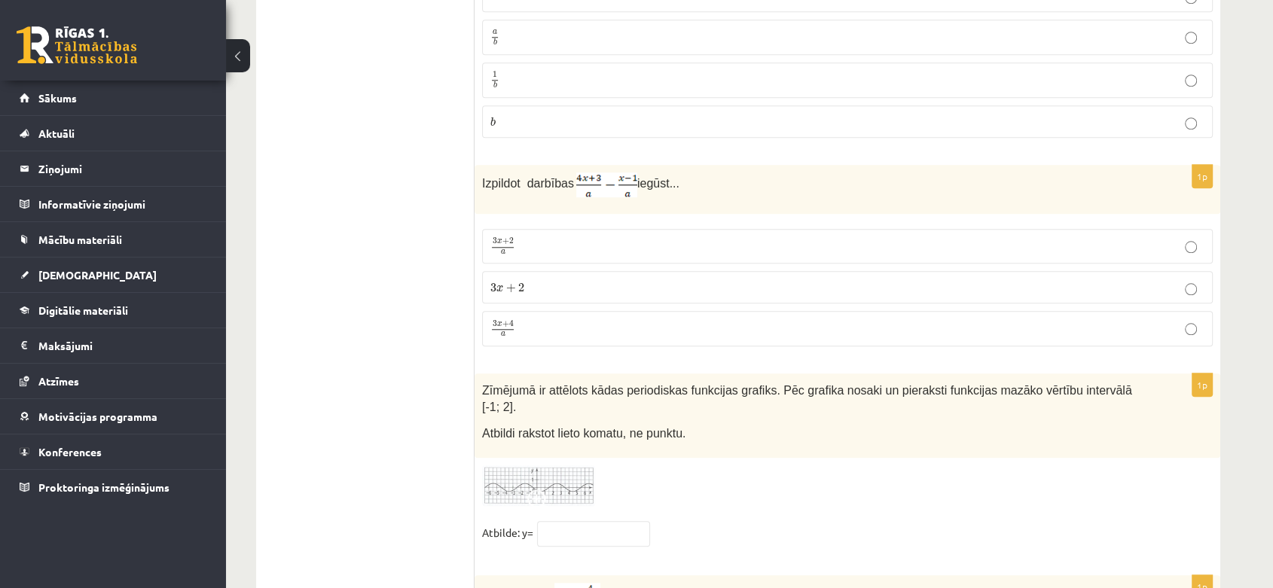
click at [505, 332] on span "a" at bounding box center [503, 334] width 23 height 5
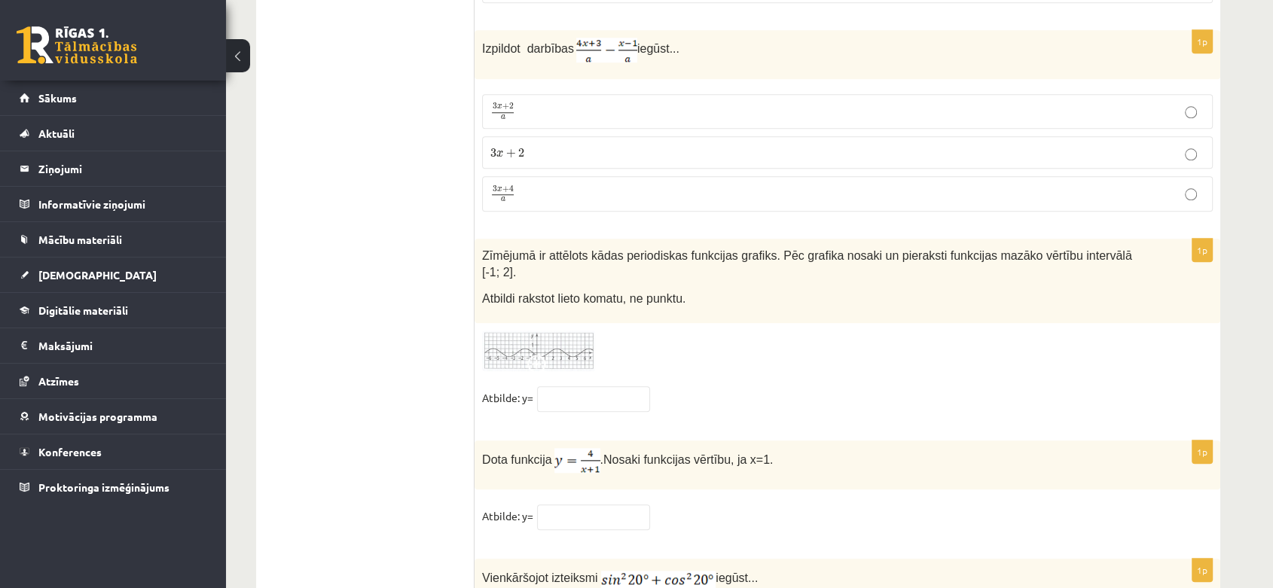
scroll to position [7316, 0]
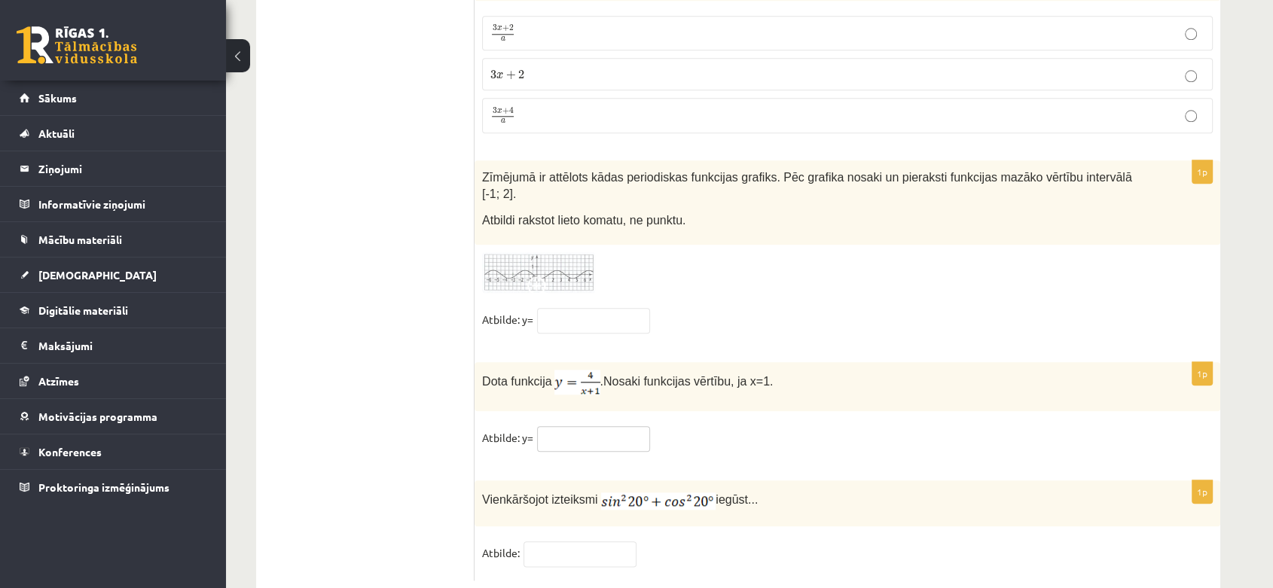
click at [576, 426] on input "text" at bounding box center [593, 439] width 113 height 26
type input "*"
click at [551, 542] on input "text" at bounding box center [580, 555] width 113 height 26
type input "*"
click at [607, 308] on input "text" at bounding box center [593, 321] width 113 height 26
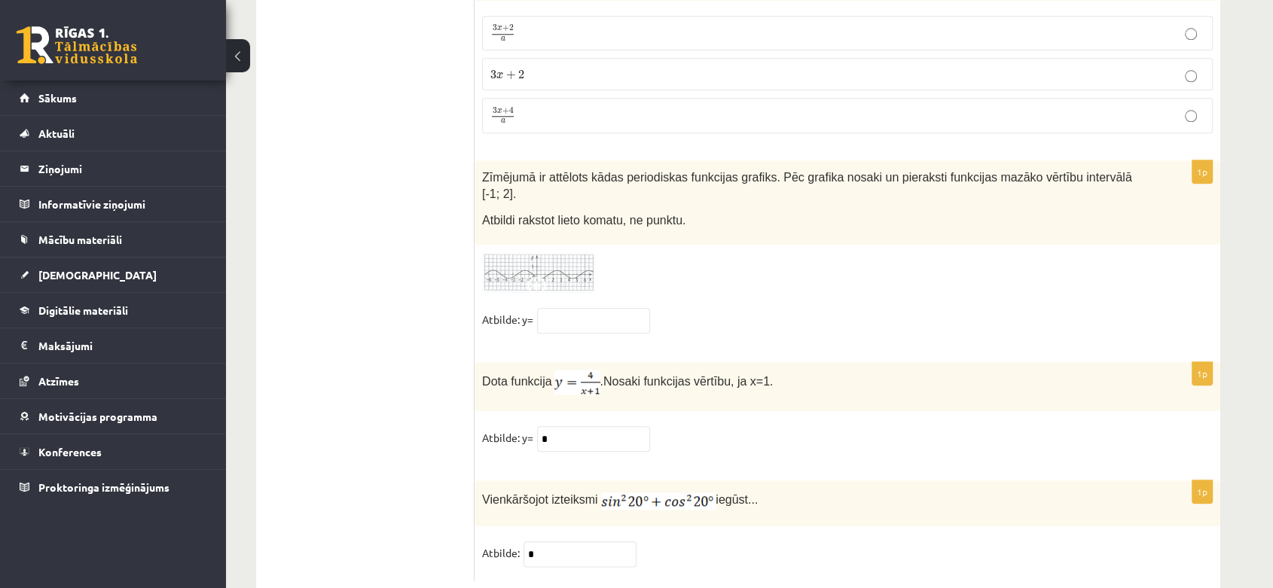
click at [543, 252] on img at bounding box center [538, 272] width 113 height 41
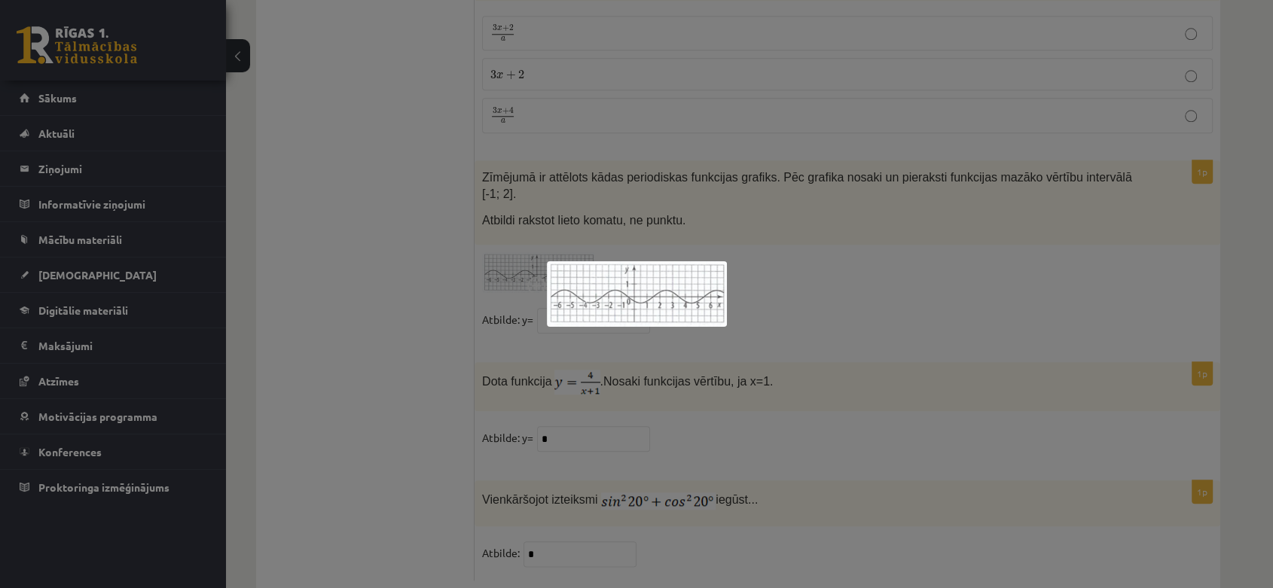
click at [633, 275] on img at bounding box center [637, 294] width 180 height 66
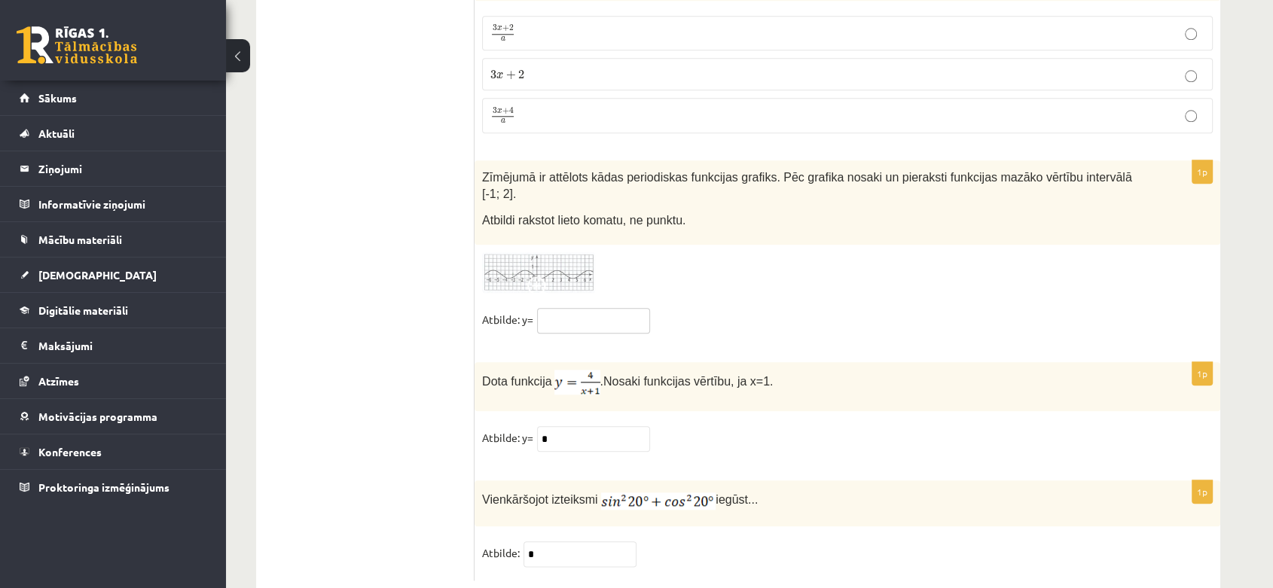
click at [574, 308] on input "text" at bounding box center [593, 321] width 113 height 26
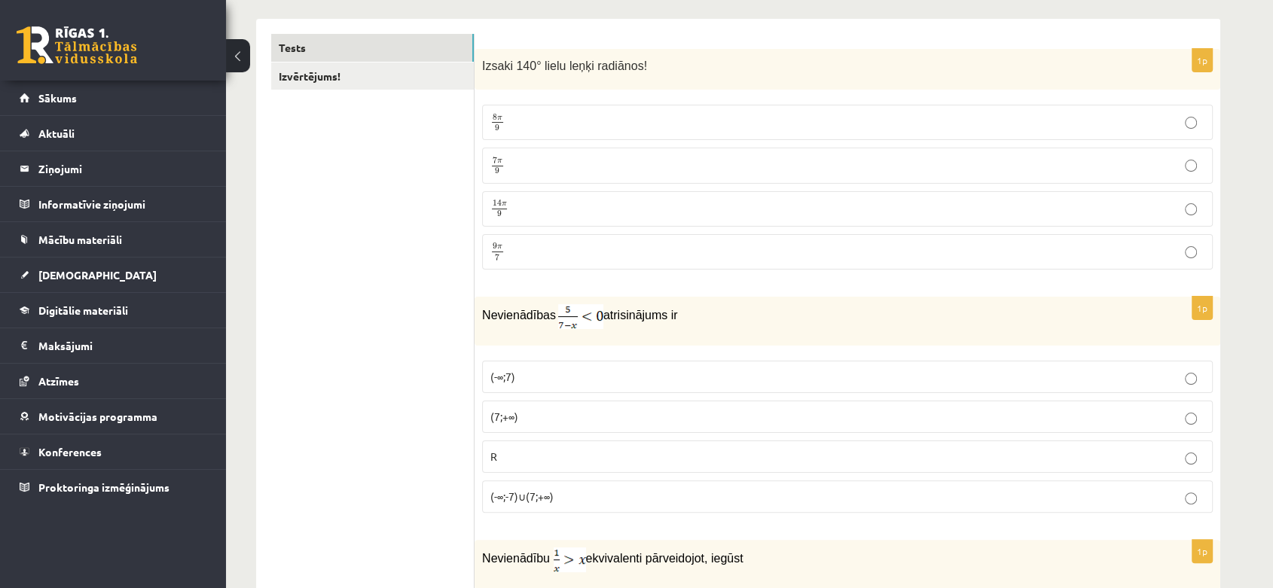
scroll to position [0, 0]
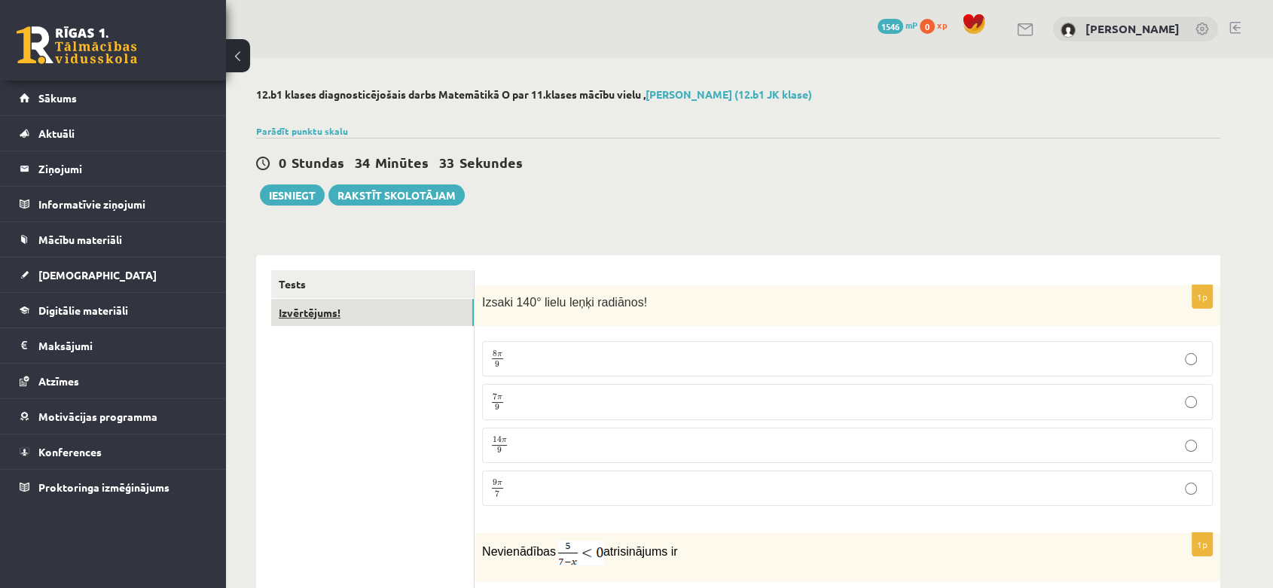
click at [353, 317] on link "Izvērtējums!" at bounding box center [372, 313] width 203 height 28
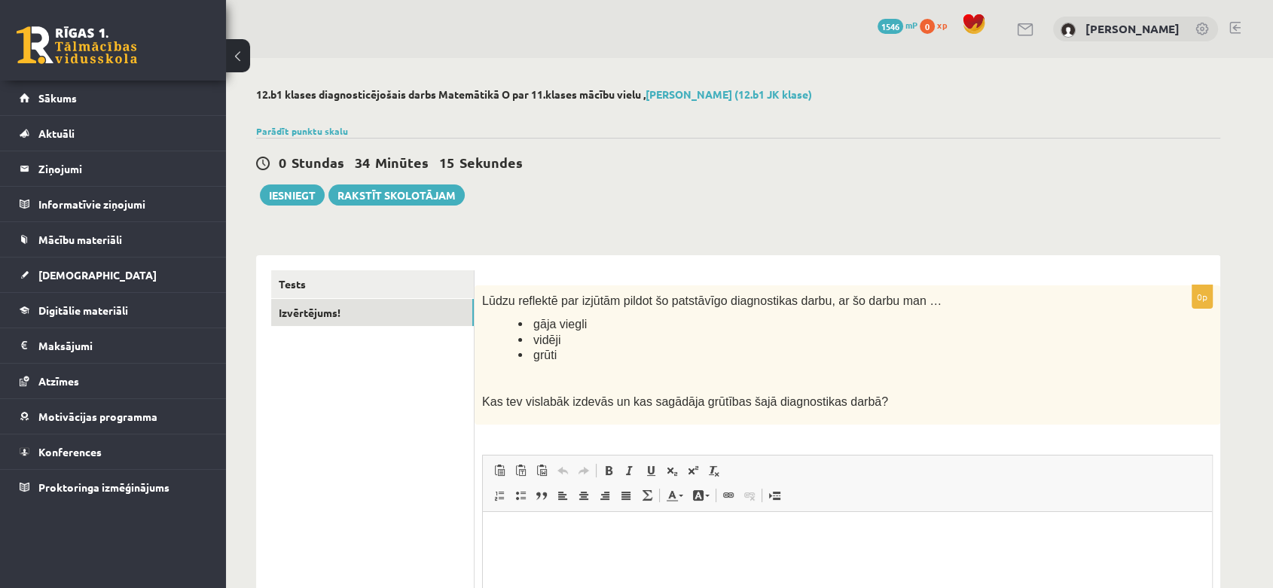
click at [544, 336] on span "vidēji" at bounding box center [546, 340] width 27 height 13
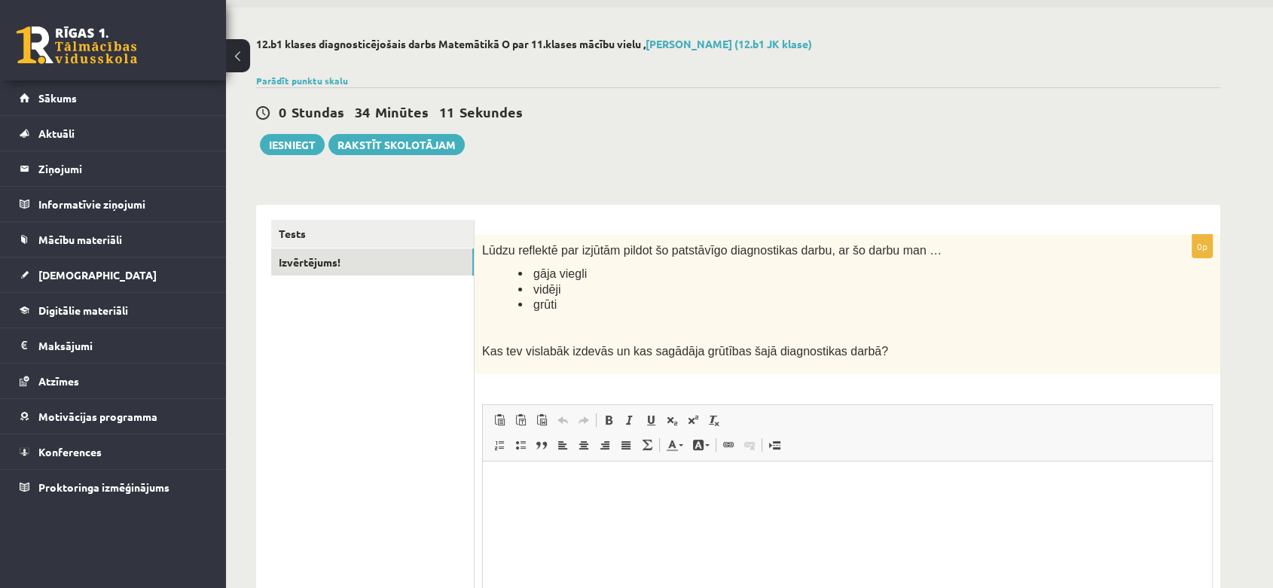
click at [705, 508] on html at bounding box center [847, 485] width 729 height 46
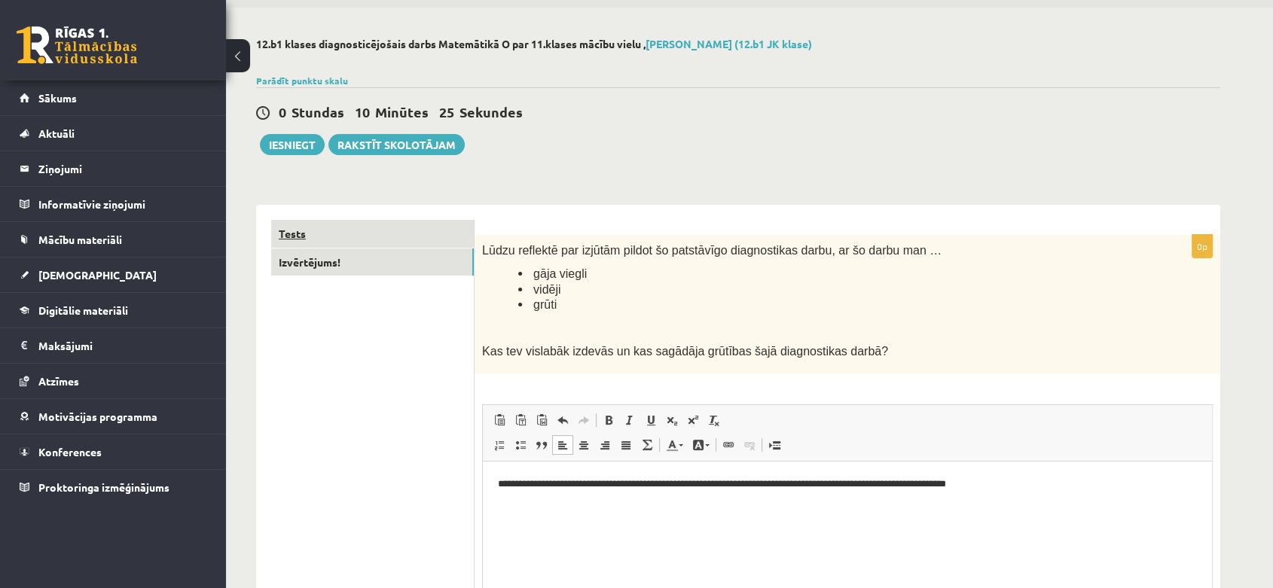
click at [306, 235] on link "Tests" at bounding box center [372, 234] width 203 height 28
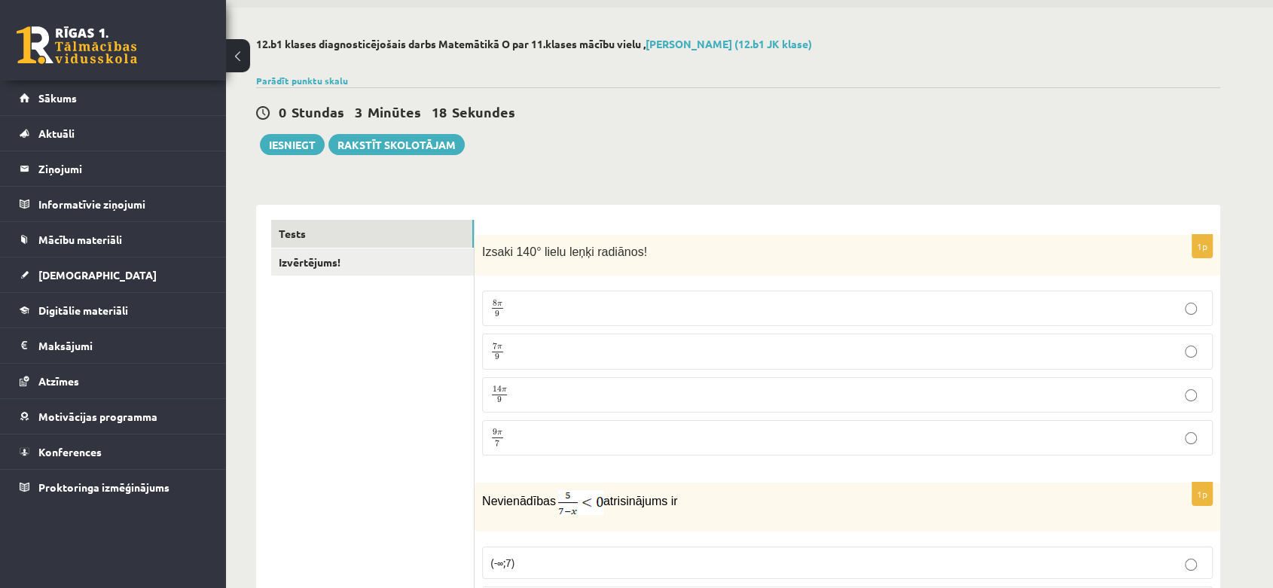
click at [283, 132] on div "0 Stundas 3 Minūtes 18 Sekundes Ieskaite saglabāta! Iesniegt Rakstīt skolotājam" at bounding box center [738, 121] width 964 height 68
click at [289, 144] on button "Iesniegt" at bounding box center [292, 144] width 65 height 21
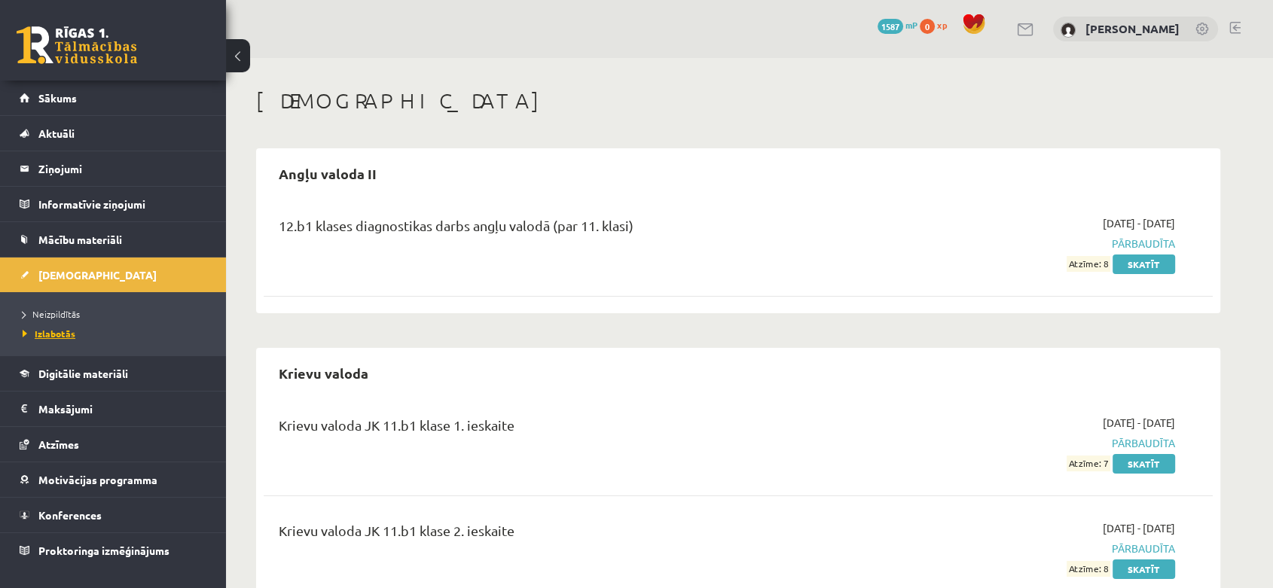
click at [53, 336] on span "Izlabotās" at bounding box center [49, 334] width 53 height 12
click at [66, 315] on span "Neizpildītās" at bounding box center [51, 314] width 57 height 12
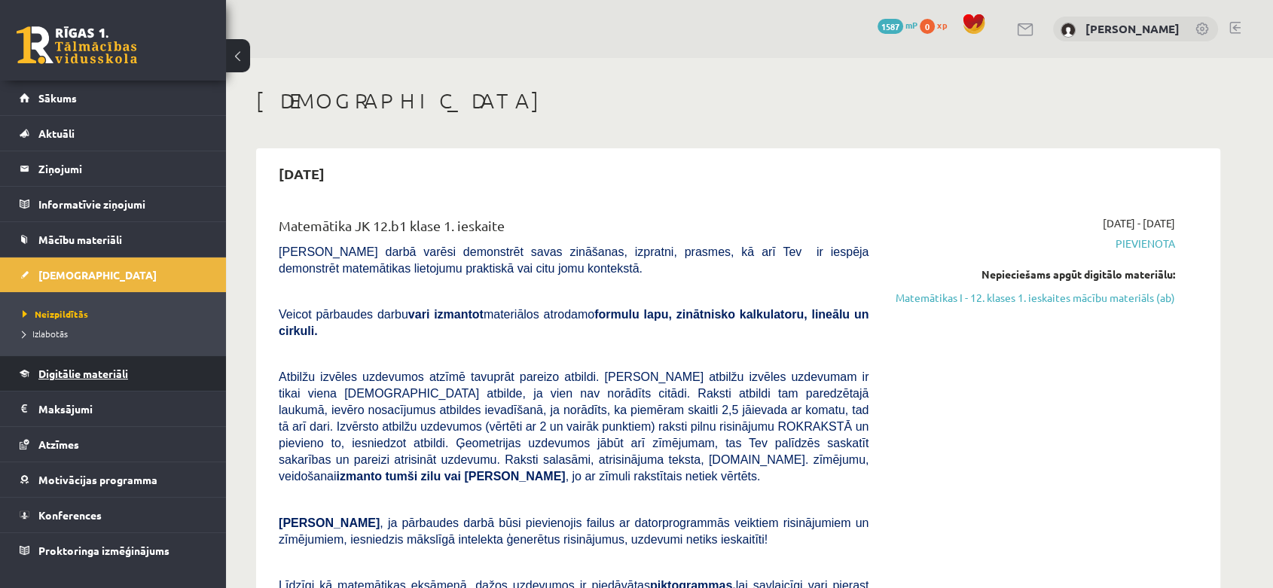
click at [115, 362] on link "Digitālie materiāli" at bounding box center [114, 373] width 188 height 35
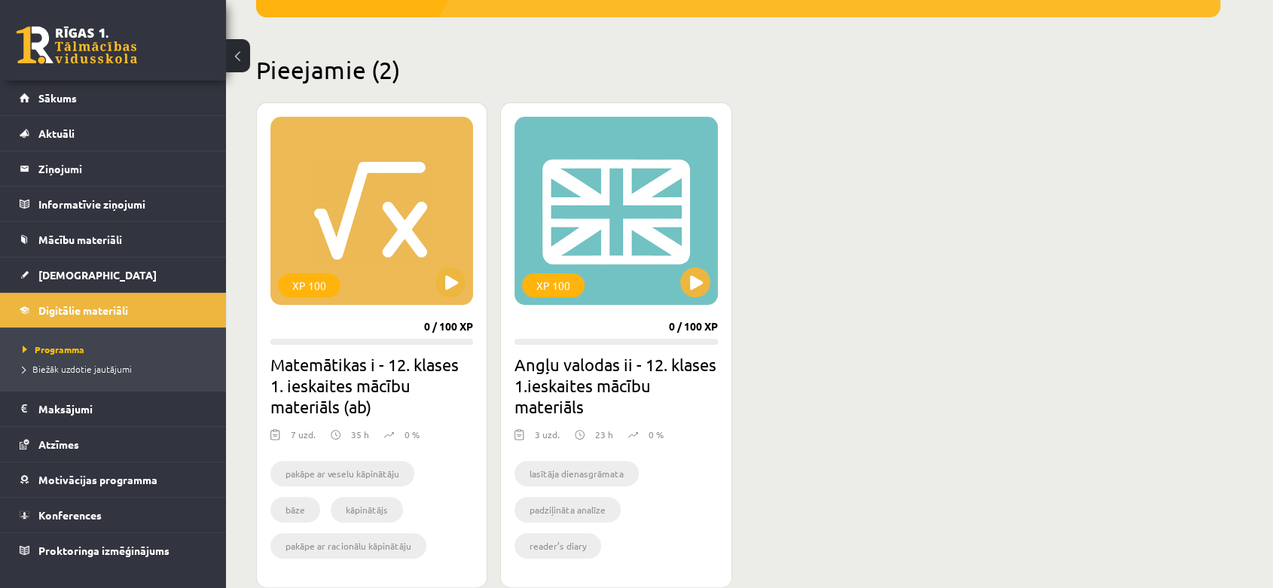
scroll to position [329, 0]
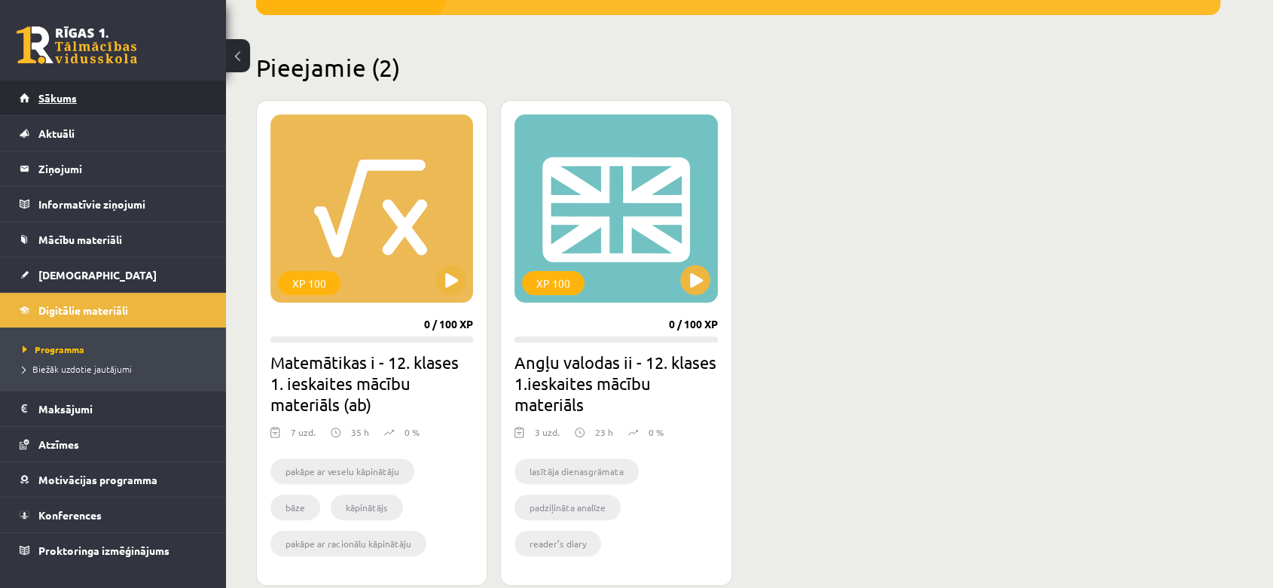
click at [66, 106] on link "Sākums" at bounding box center [114, 98] width 188 height 35
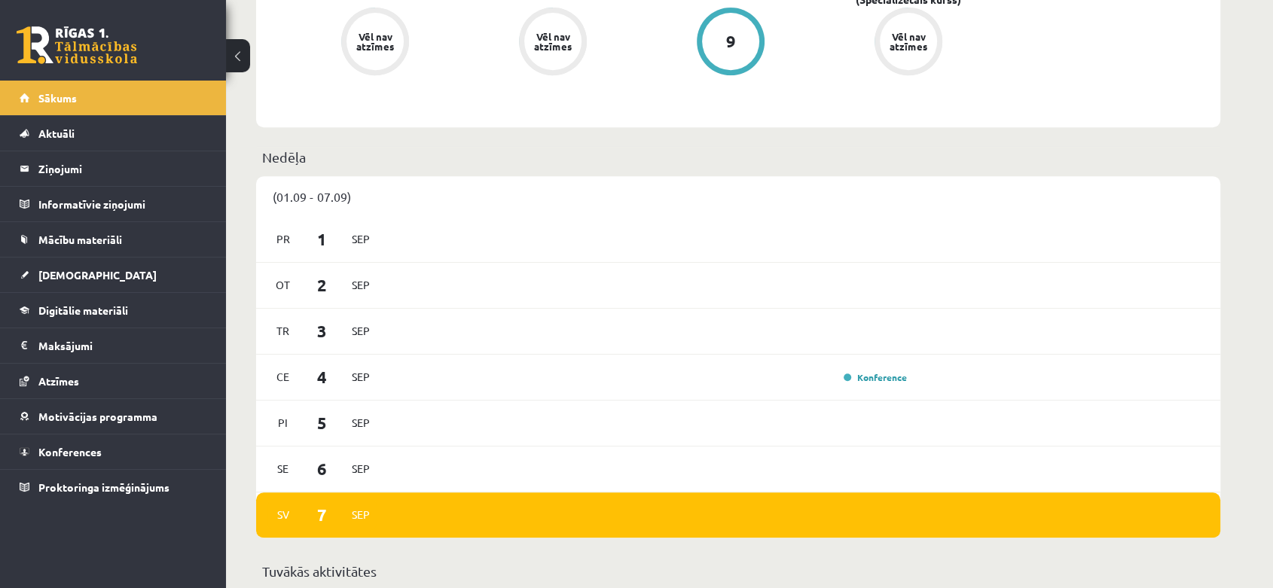
scroll to position [690, 0]
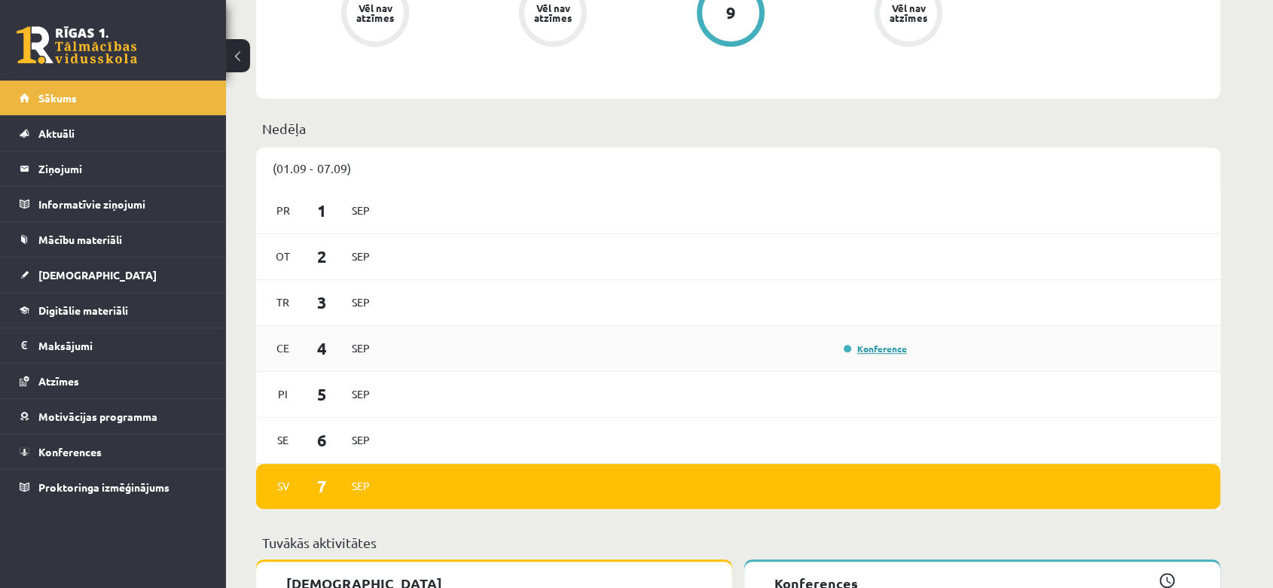
click at [871, 346] on link "Konference" at bounding box center [875, 349] width 63 height 12
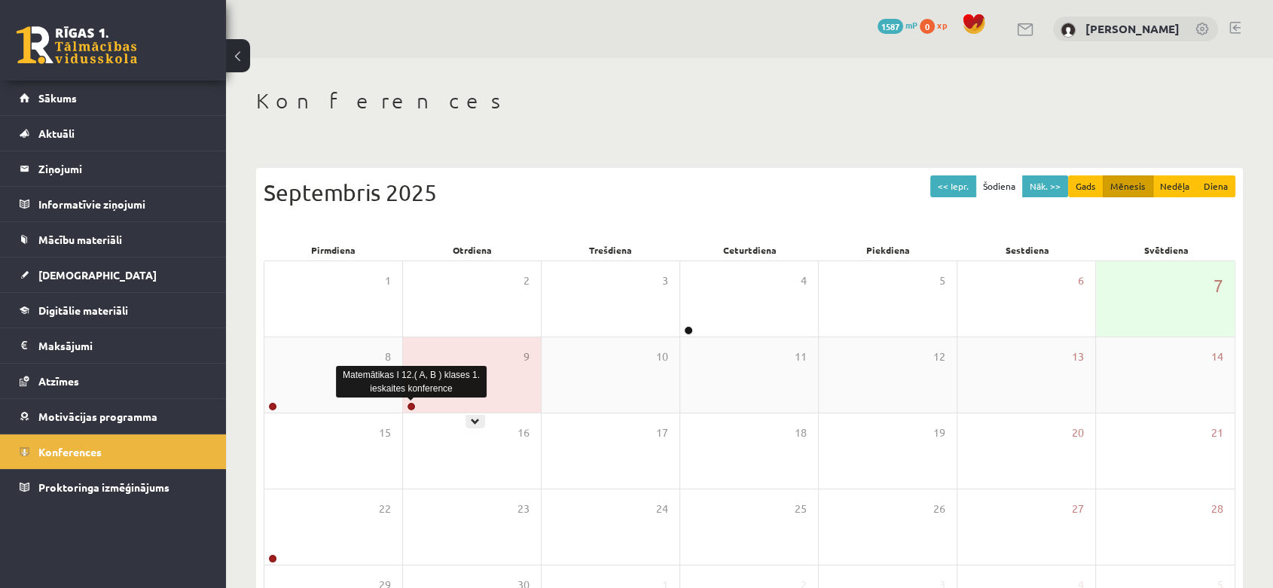
click at [414, 404] on link at bounding box center [411, 406] width 9 height 9
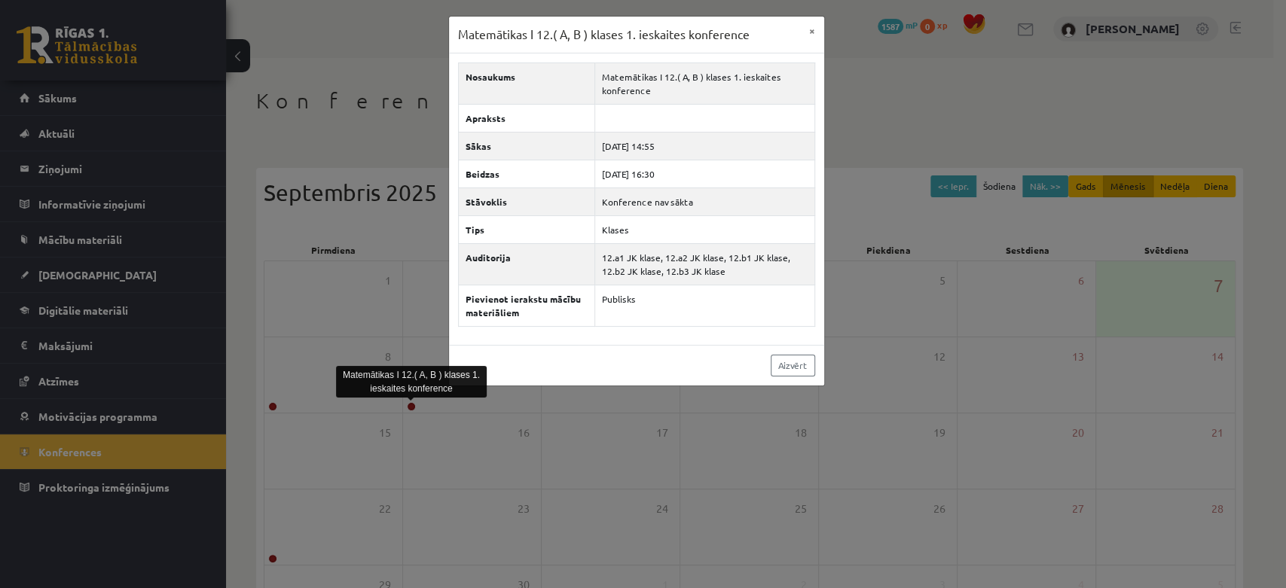
click at [890, 352] on div "Matemātikas I 12.( A, B ) klases 1. ieskaites konference × Nosaukums Matemātika…" at bounding box center [643, 294] width 1286 height 588
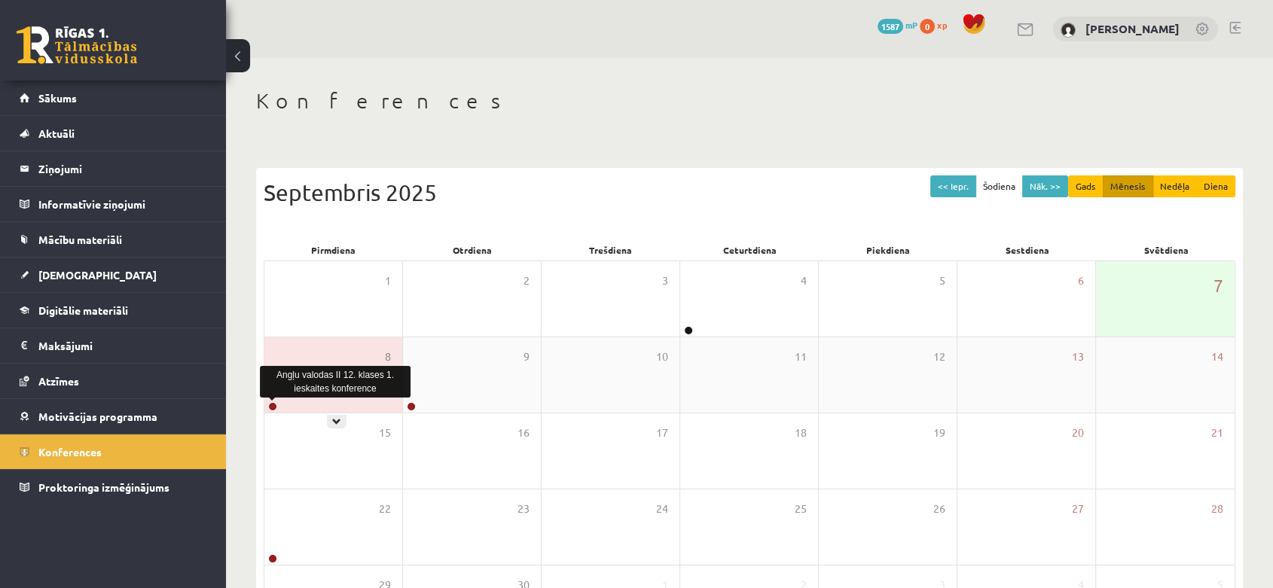
click at [270, 408] on link at bounding box center [272, 406] width 9 height 9
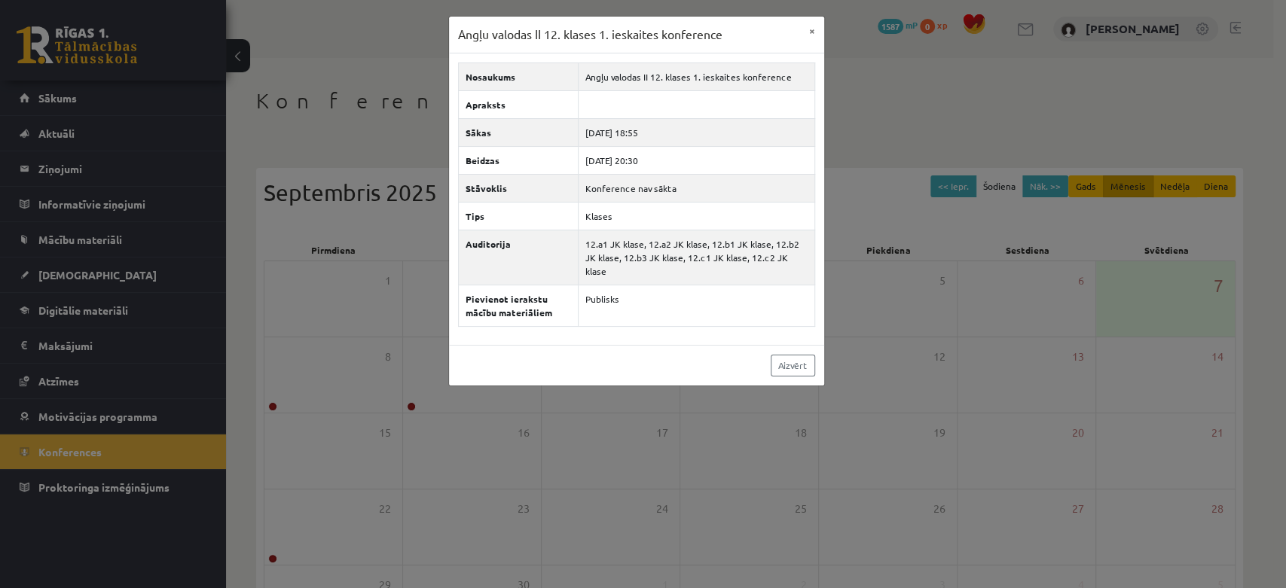
click at [862, 257] on div "Angļu valodas II 12. klases 1. ieskaites konference × Nosaukums Angļu valodas I…" at bounding box center [643, 294] width 1286 height 588
